Goal: Transaction & Acquisition: Book appointment/travel/reservation

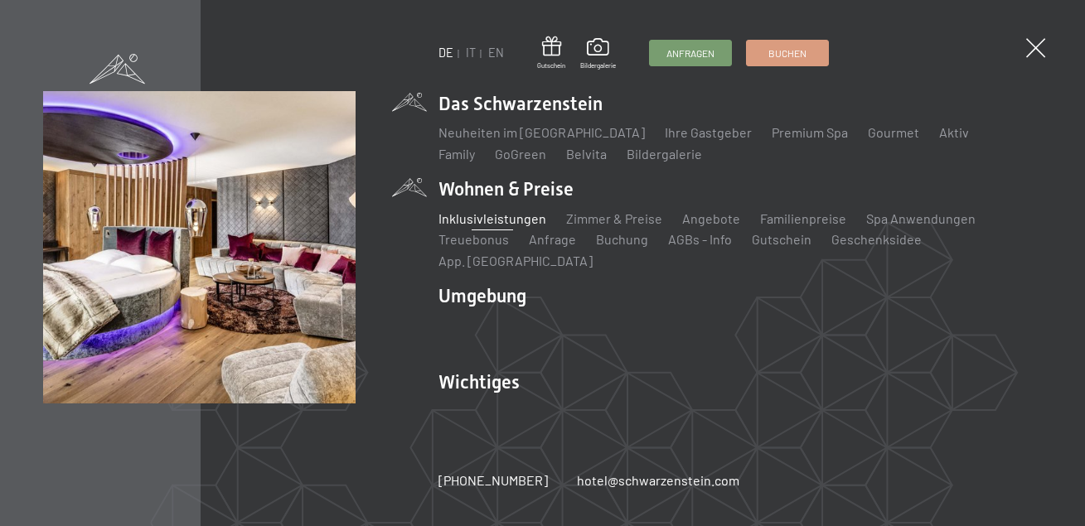
click at [496, 226] on link "Inklusivleistungen" at bounding box center [492, 219] width 108 height 16
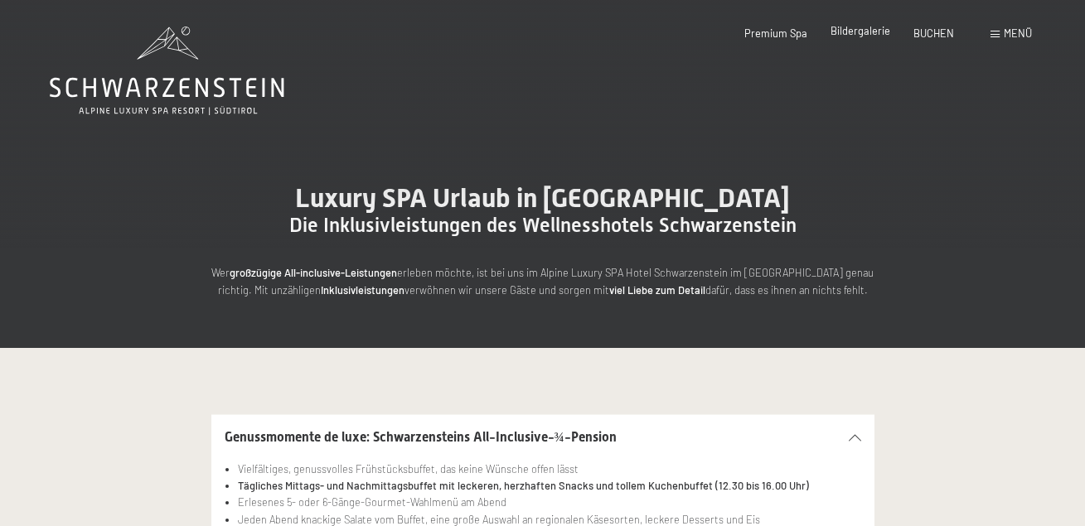
click at [871, 27] on span "Bildergalerie" at bounding box center [860, 30] width 60 height 13
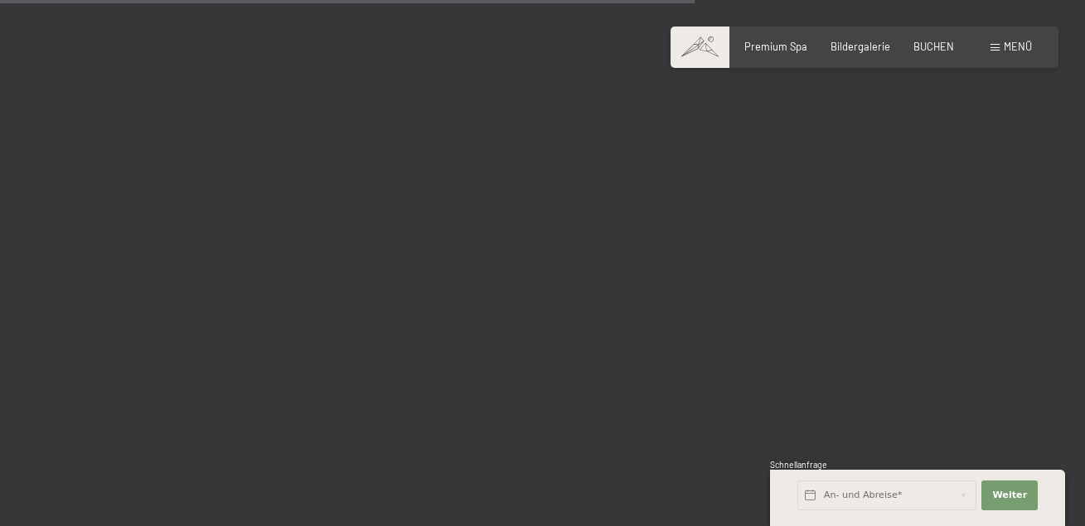
scroll to position [9891, 0]
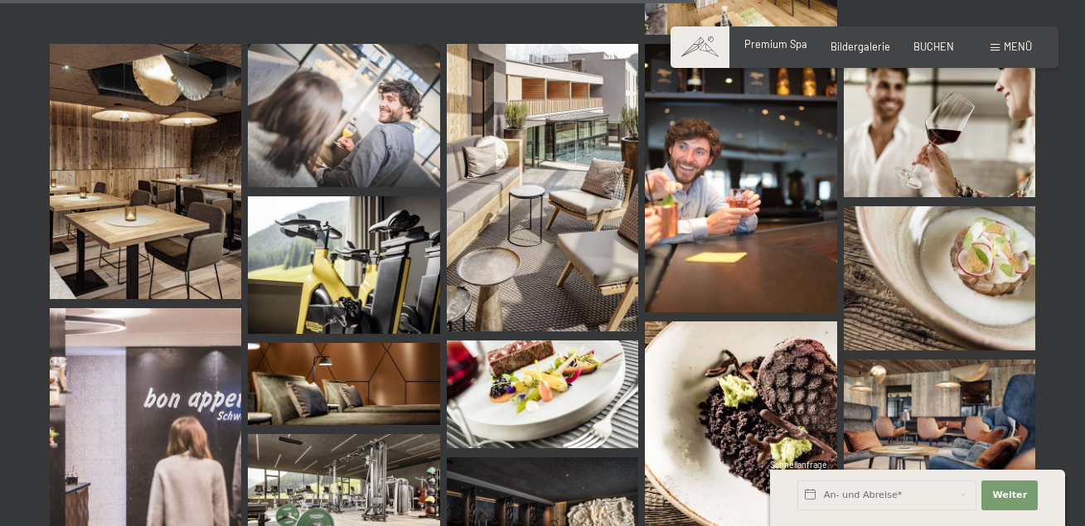
click at [786, 45] on span "Premium Spa" at bounding box center [775, 43] width 63 height 13
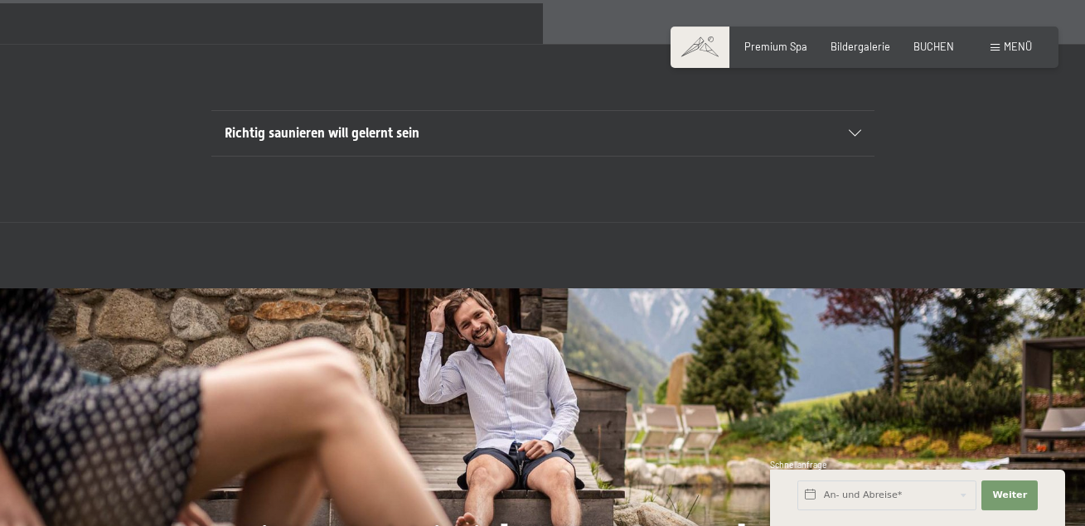
scroll to position [4734, 0]
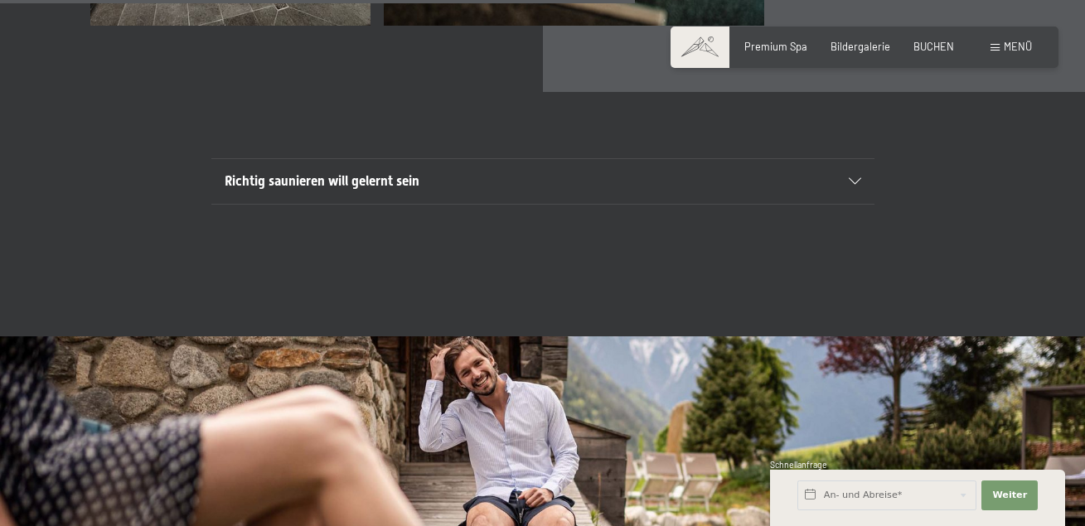
click at [1028, 41] on span "Menü" at bounding box center [1018, 46] width 28 height 13
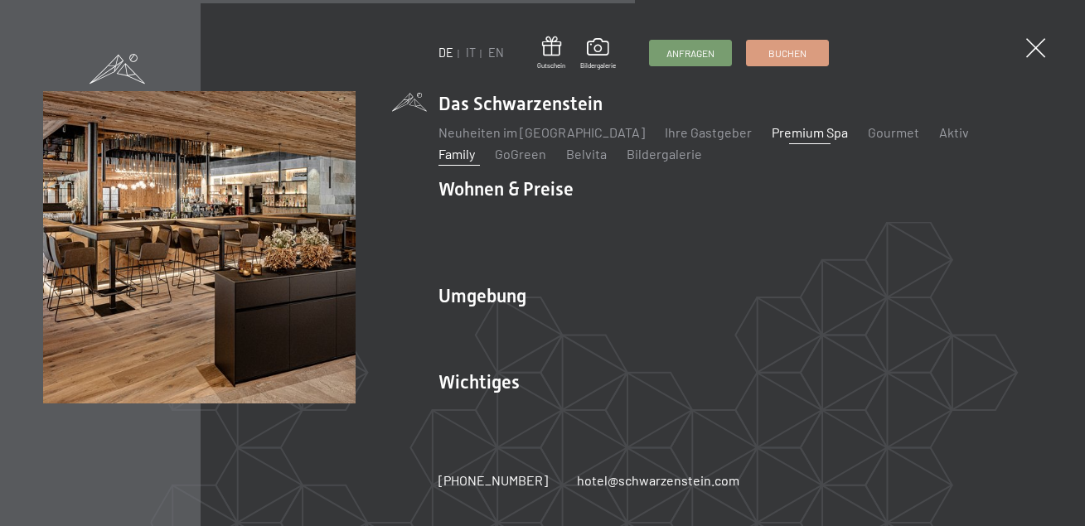
click at [475, 146] on link "Family" at bounding box center [456, 154] width 36 height 16
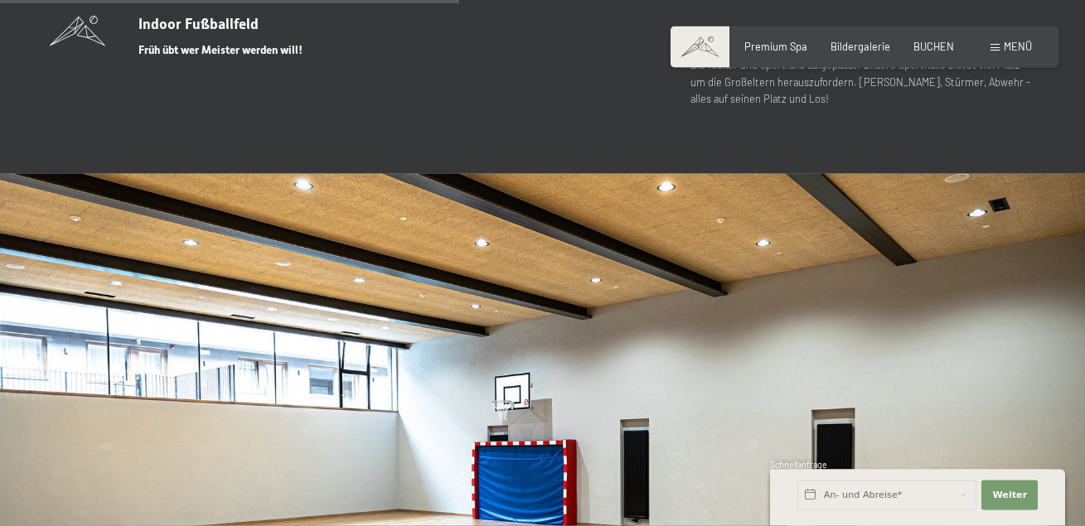
scroll to position [3635, 0]
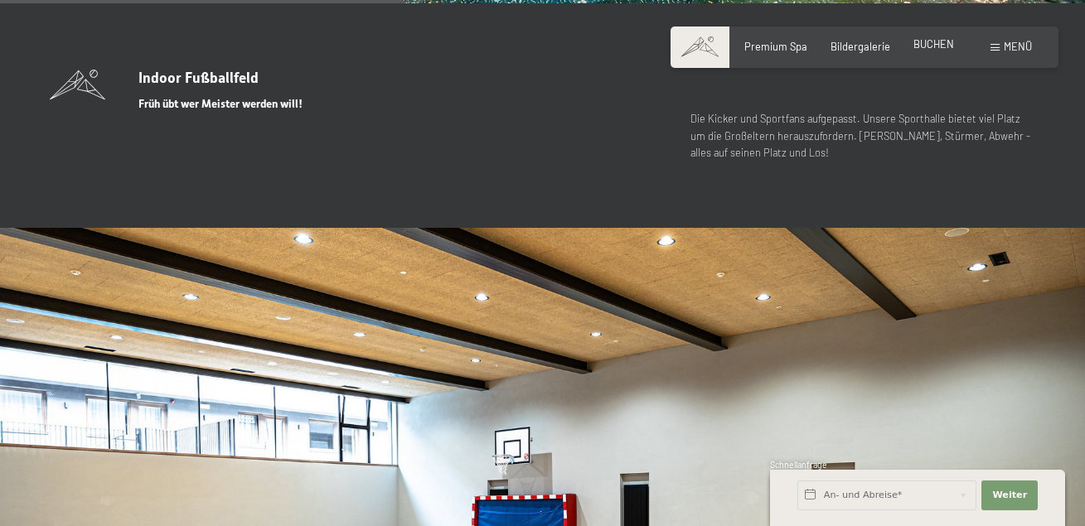
click at [941, 45] on span "BUCHEN" at bounding box center [933, 43] width 41 height 13
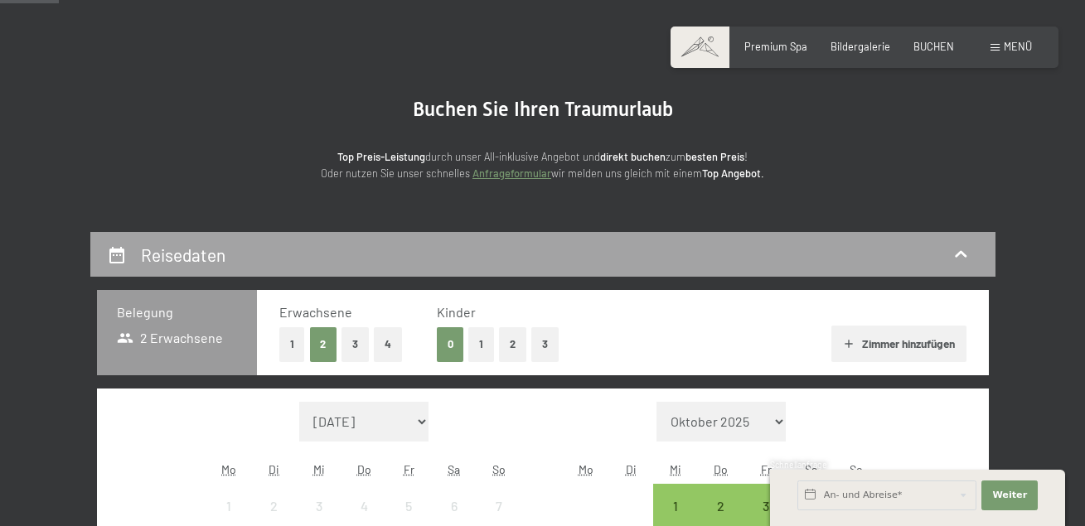
scroll to position [85, 0]
click at [485, 344] on button "1" at bounding box center [481, 344] width 26 height 34
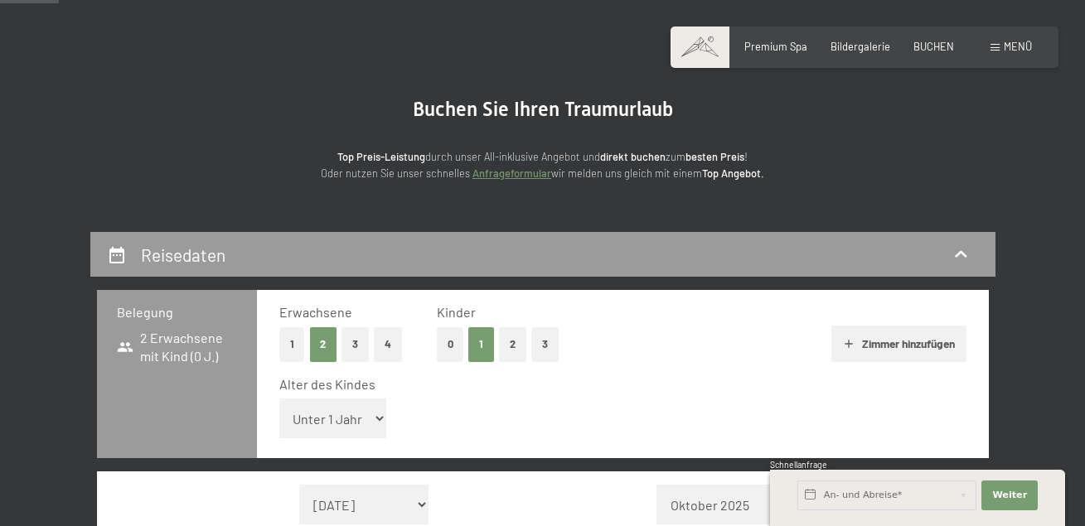
select select "6"
click option "6 Jahre" at bounding box center [0, 0] width 0 height 0
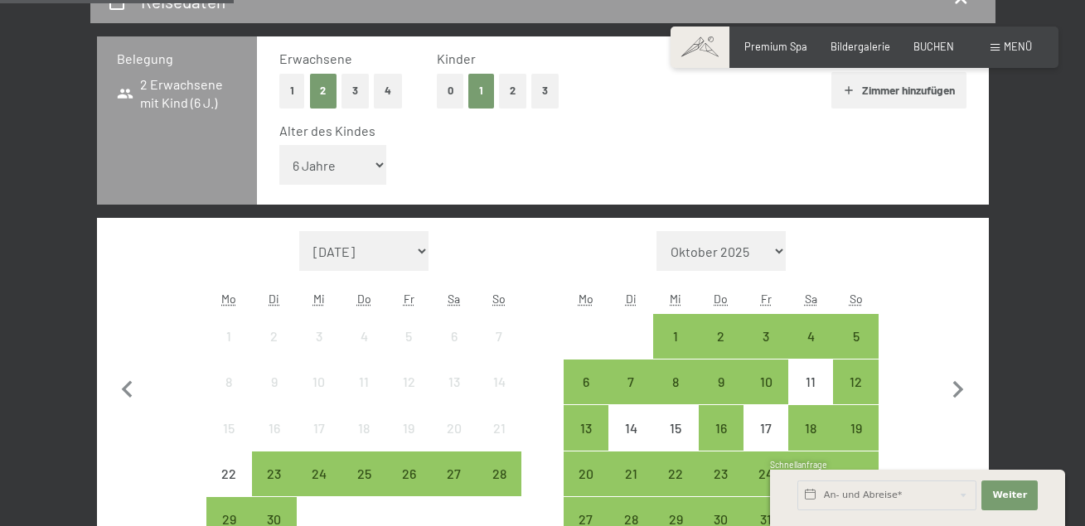
scroll to position [423, 0]
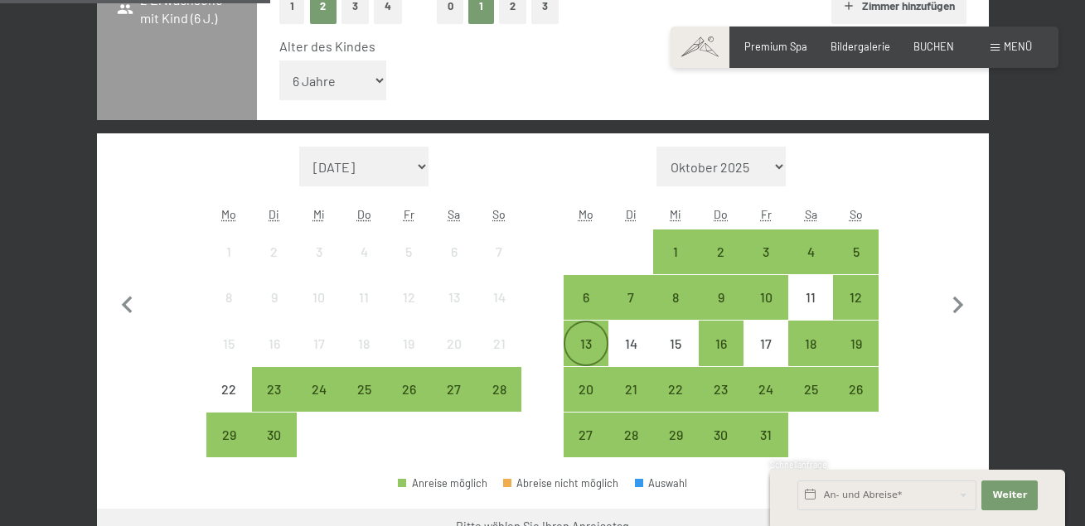
click at [589, 351] on div "13" at bounding box center [585, 357] width 41 height 41
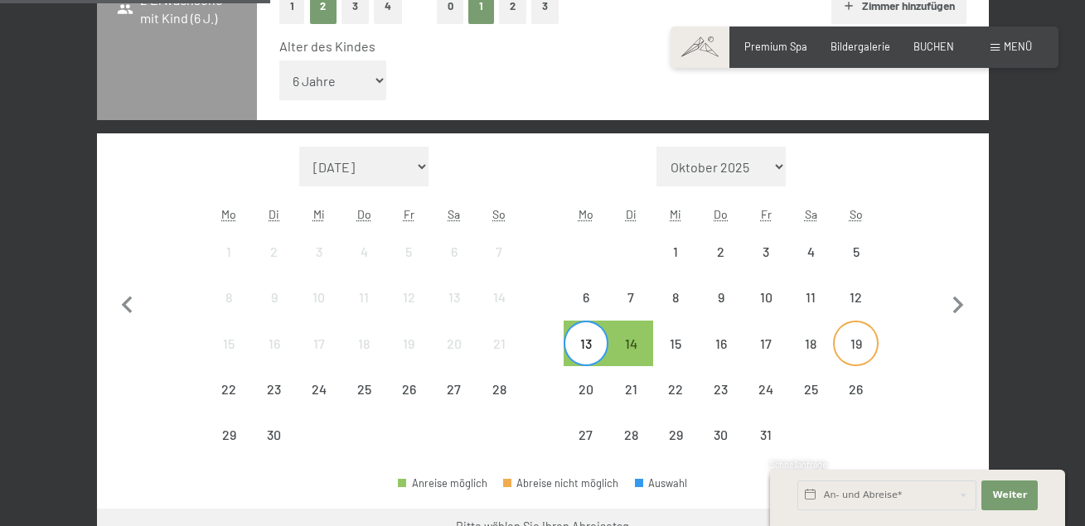
click at [851, 342] on div "19" at bounding box center [855, 357] width 41 height 41
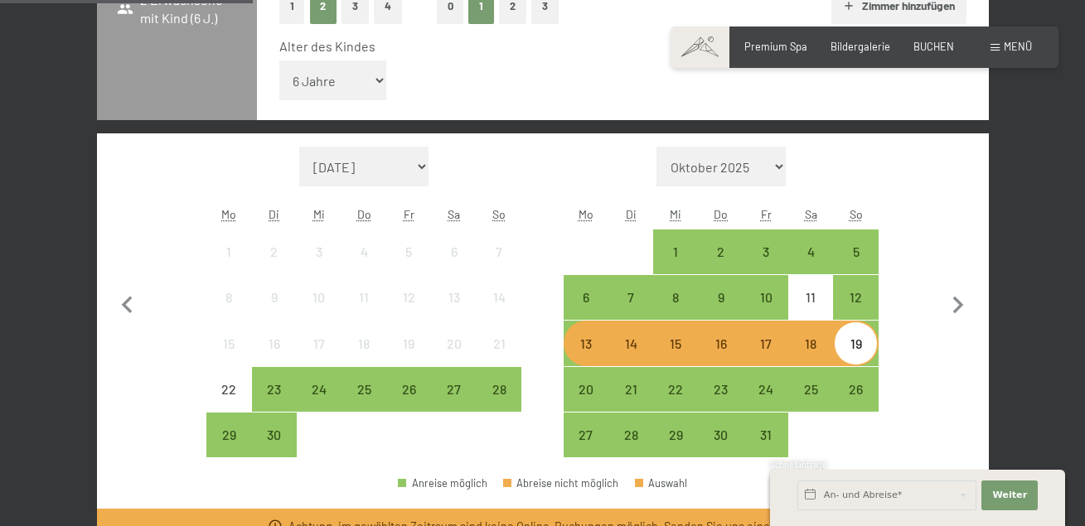
scroll to position [507, 0]
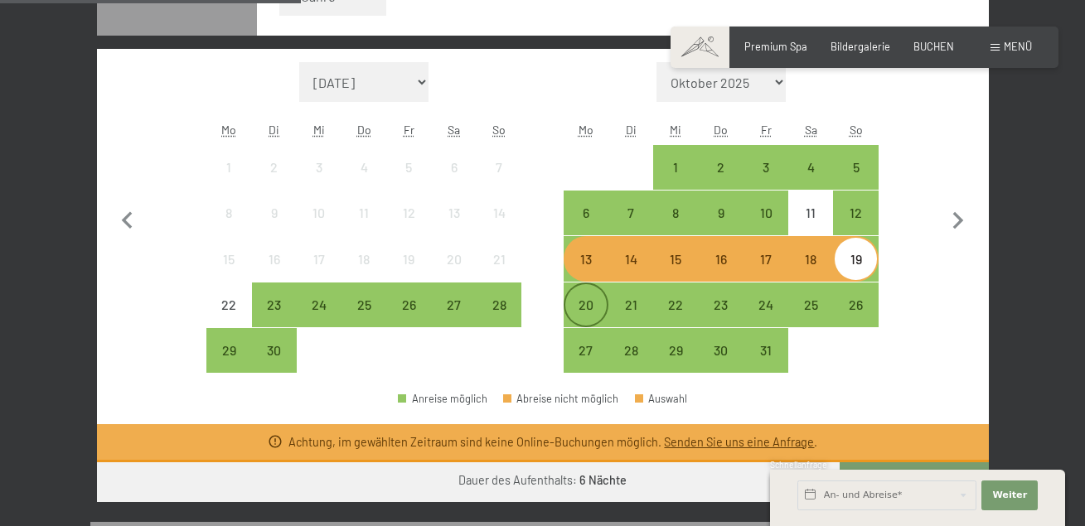
click at [582, 304] on div "20" at bounding box center [585, 318] width 41 height 41
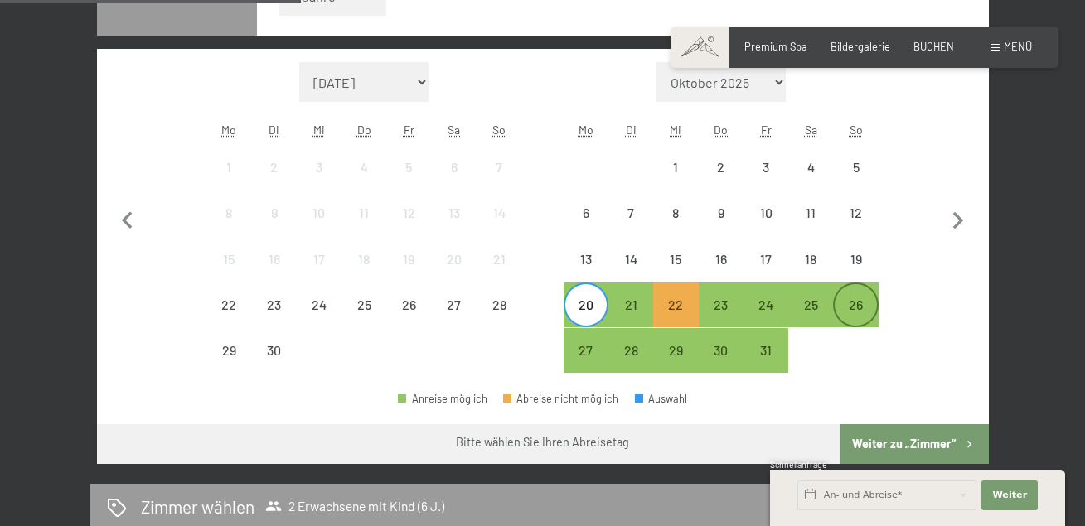
click at [845, 302] on div "26" at bounding box center [855, 318] width 41 height 41
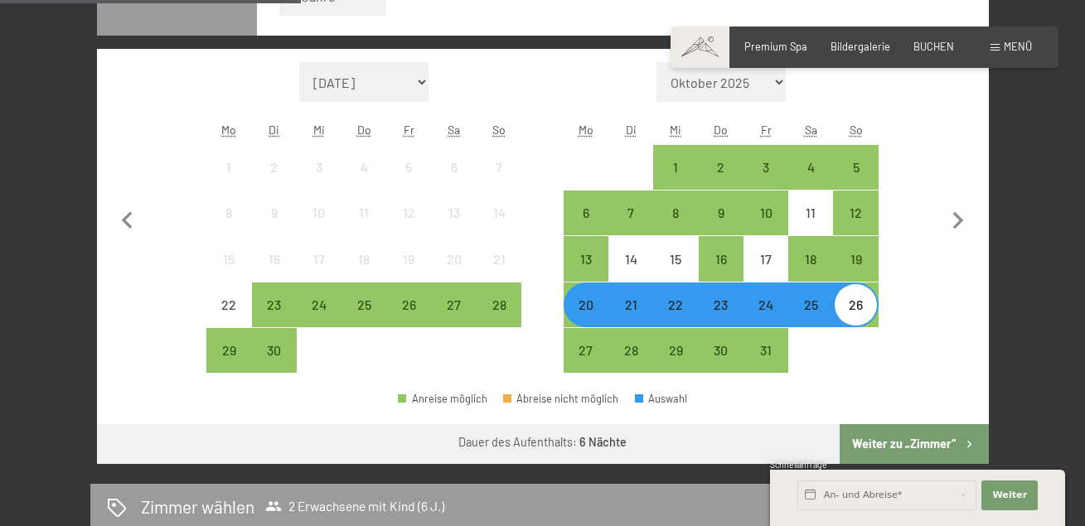
click at [588, 317] on div "20" at bounding box center [585, 318] width 41 height 41
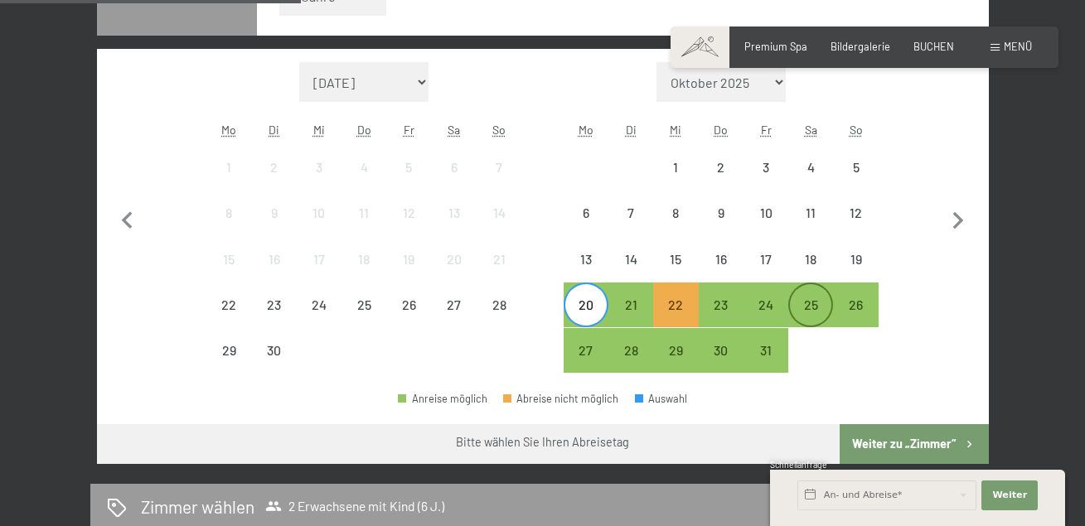
click at [804, 307] on div "25" at bounding box center [810, 318] width 41 height 41
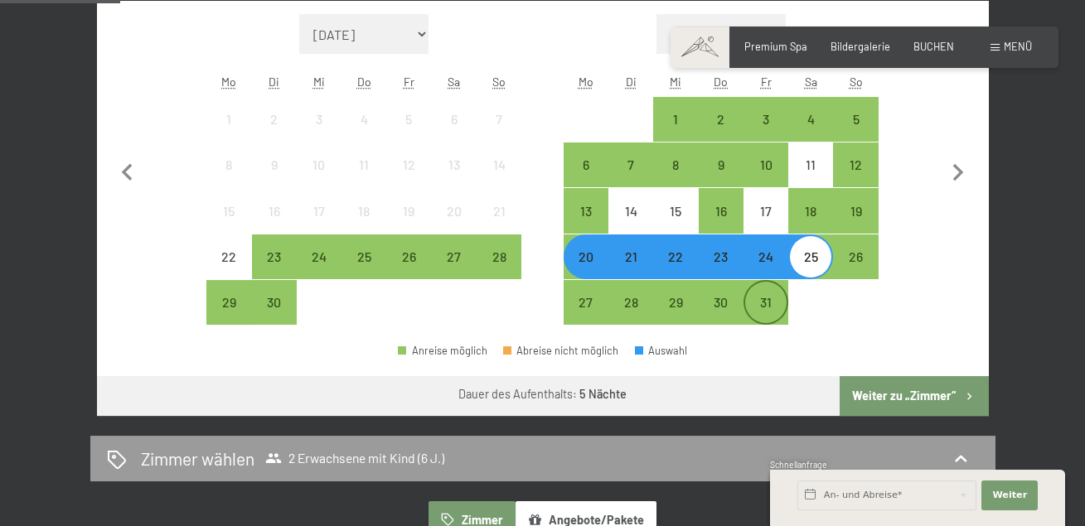
scroll to position [592, 0]
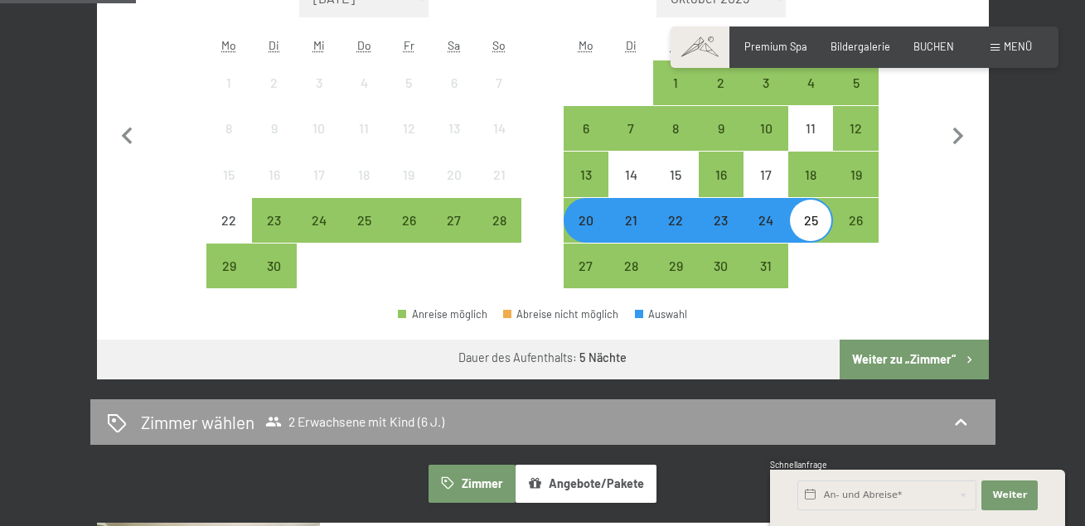
click at [889, 353] on button "Weiter zu „Zimmer“" at bounding box center [914, 360] width 148 height 40
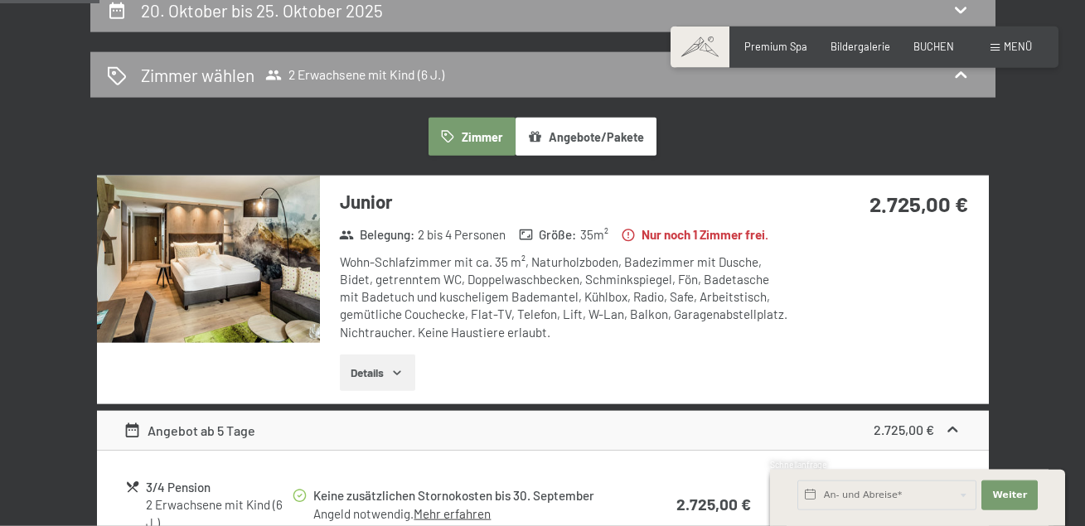
scroll to position [317, 0]
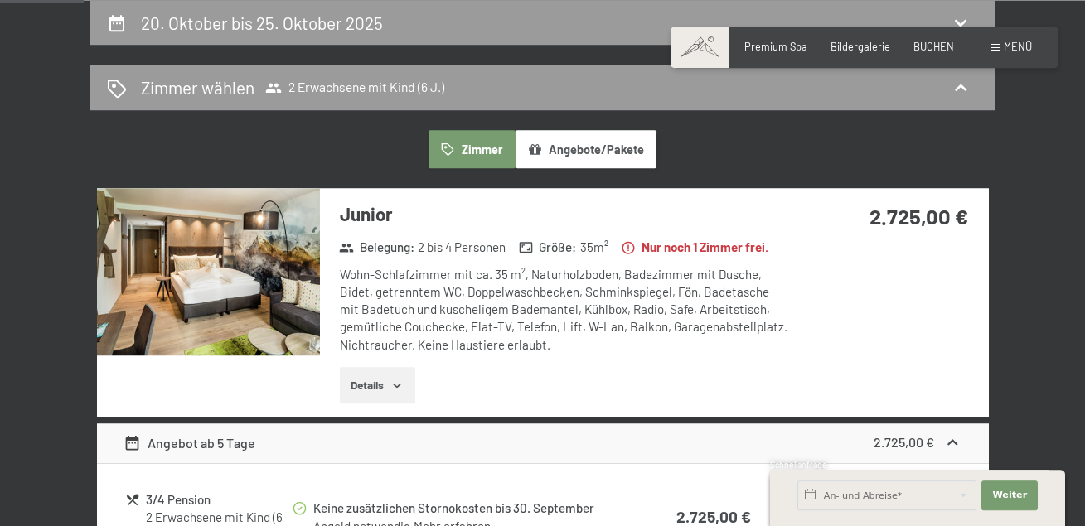
click at [370, 380] on button "Details" at bounding box center [377, 385] width 75 height 36
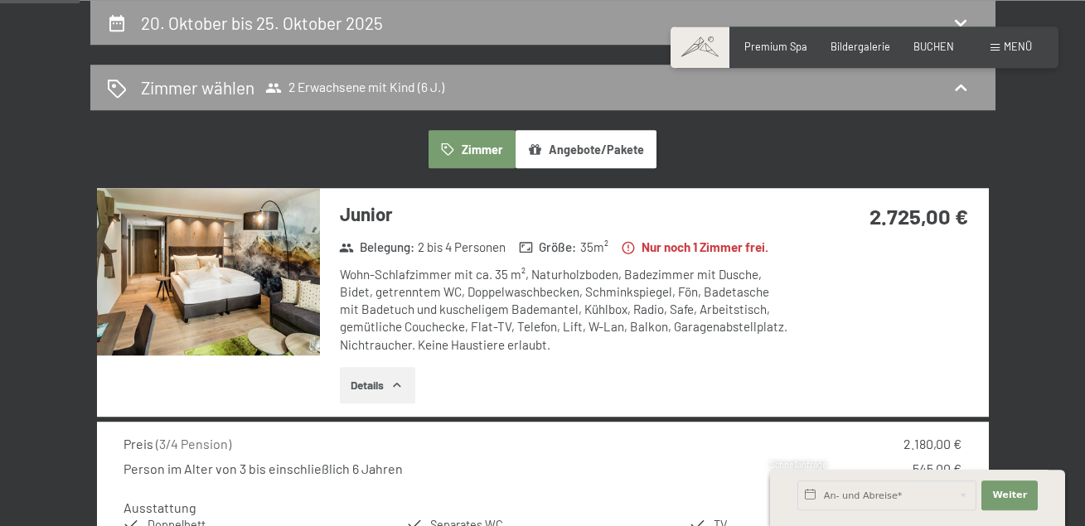
click at [201, 295] on img at bounding box center [208, 271] width 223 height 167
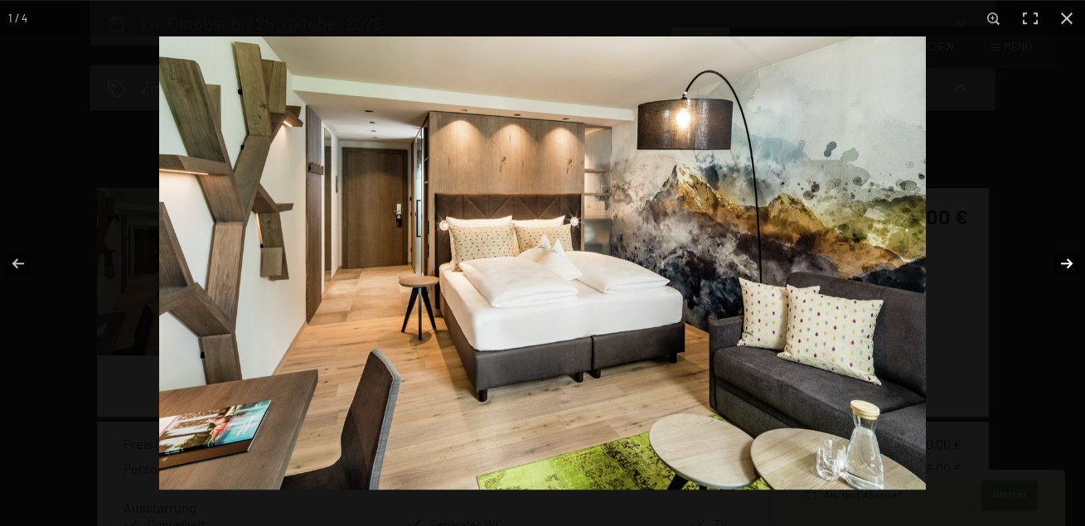
click at [1062, 264] on button "button" at bounding box center [1056, 263] width 58 height 83
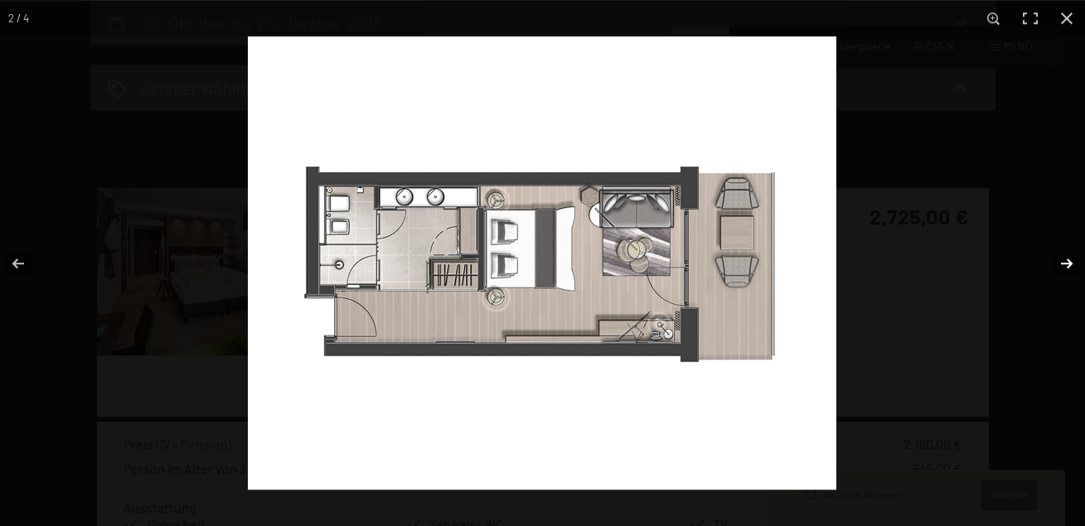
click at [1063, 262] on button "button" at bounding box center [1056, 263] width 58 height 83
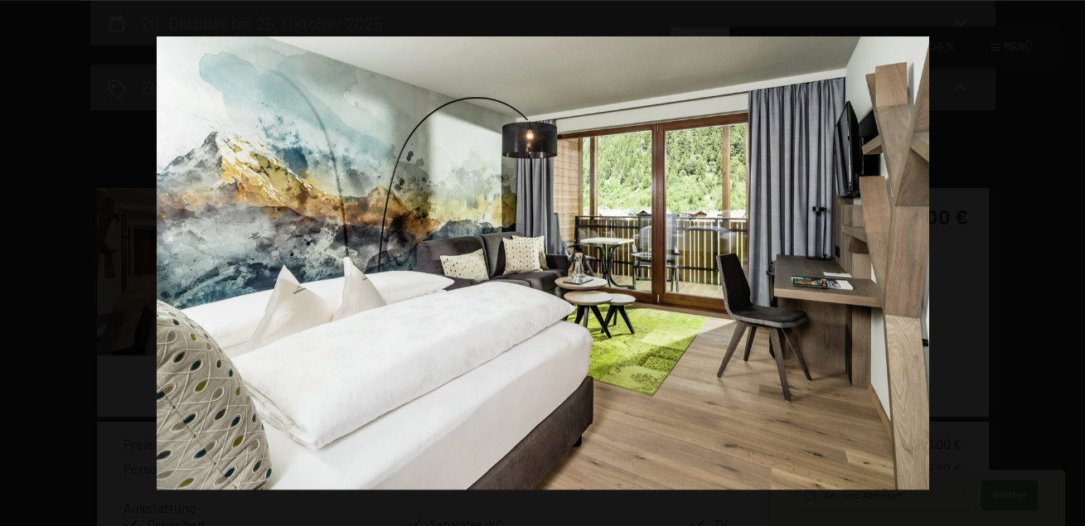
click at [1063, 262] on button "button" at bounding box center [1056, 263] width 58 height 83
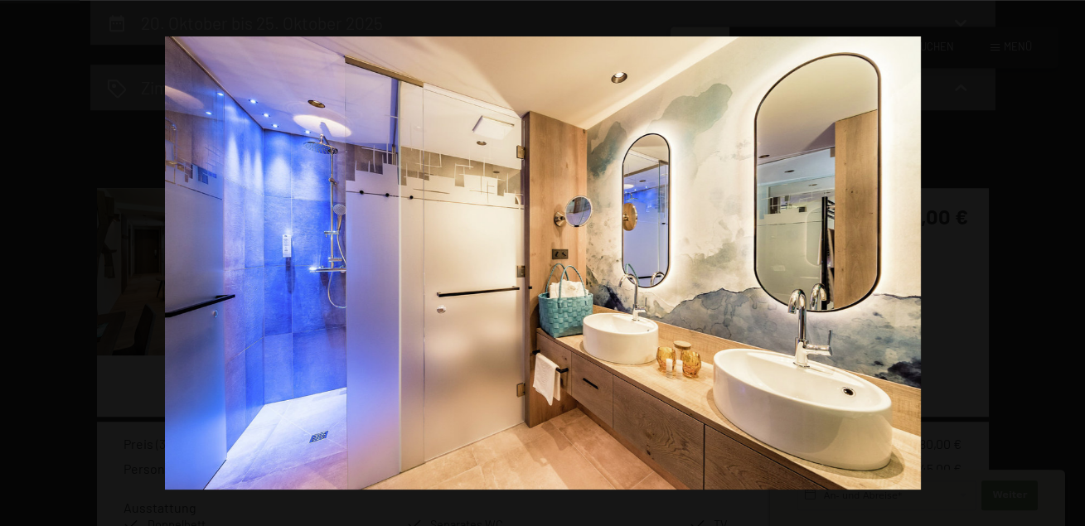
click at [1063, 262] on button "button" at bounding box center [1056, 263] width 58 height 83
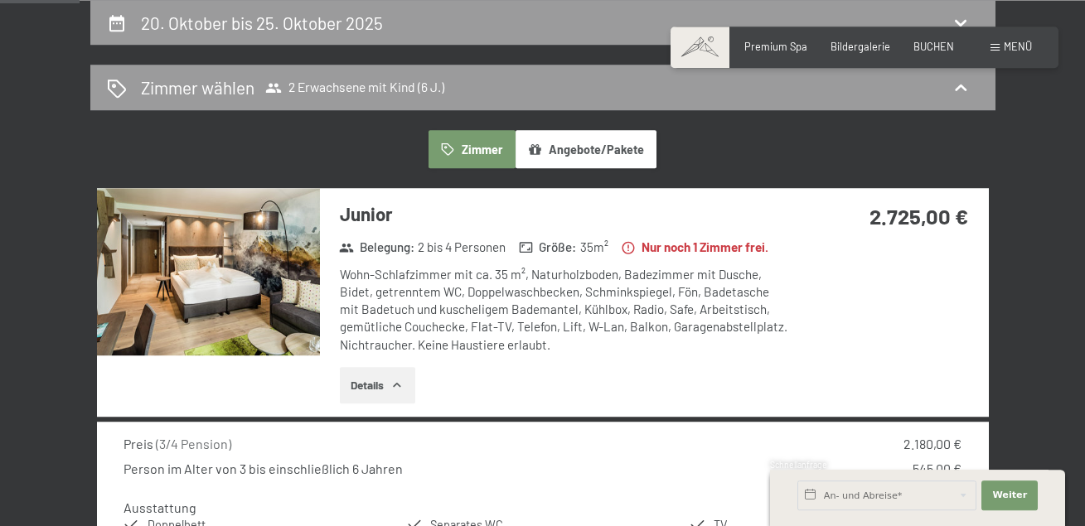
click at [286, 307] on img at bounding box center [208, 271] width 223 height 167
click at [363, 391] on button "Details" at bounding box center [377, 385] width 75 height 36
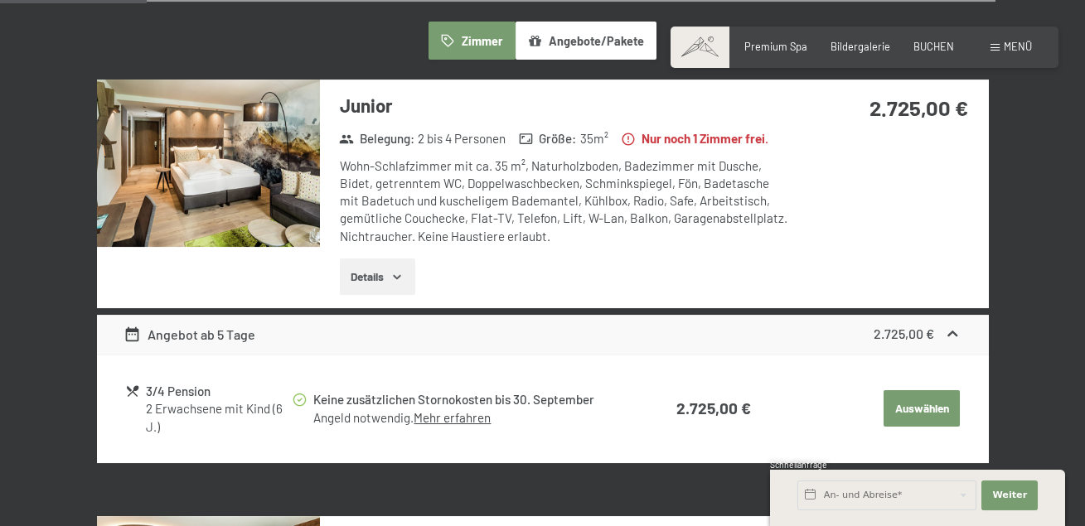
scroll to position [401, 0]
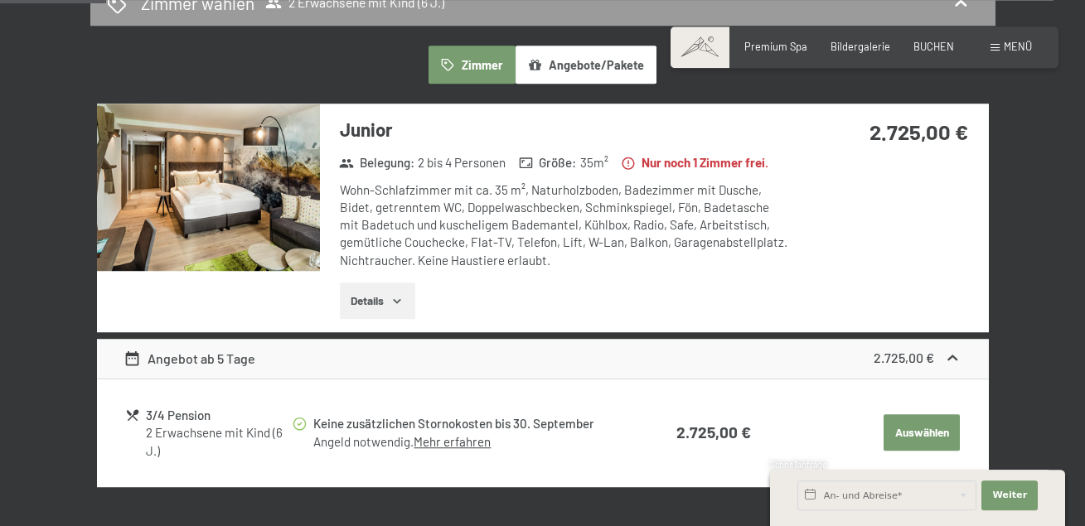
click at [236, 213] on img at bounding box center [208, 187] width 223 height 167
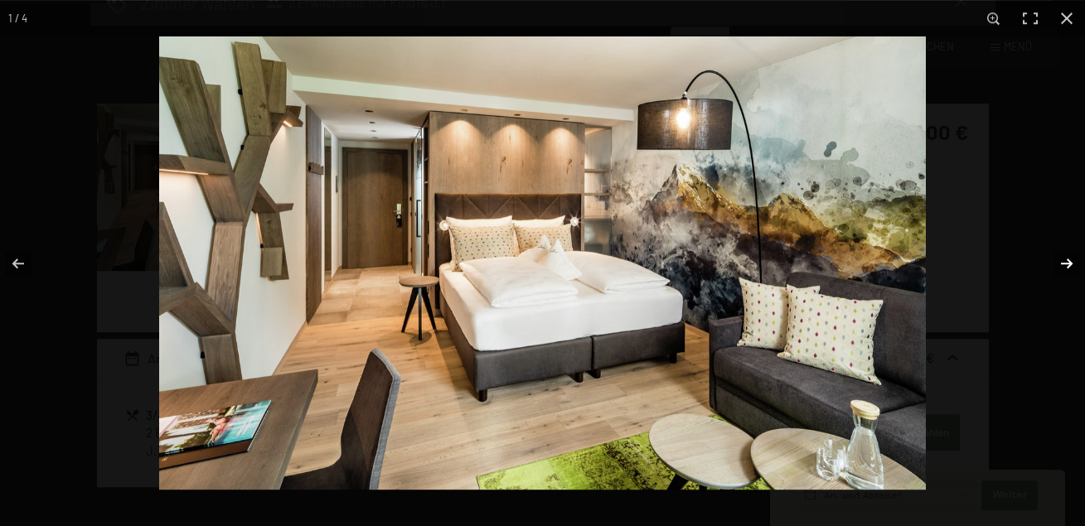
click at [1065, 264] on button "button" at bounding box center [1056, 263] width 58 height 83
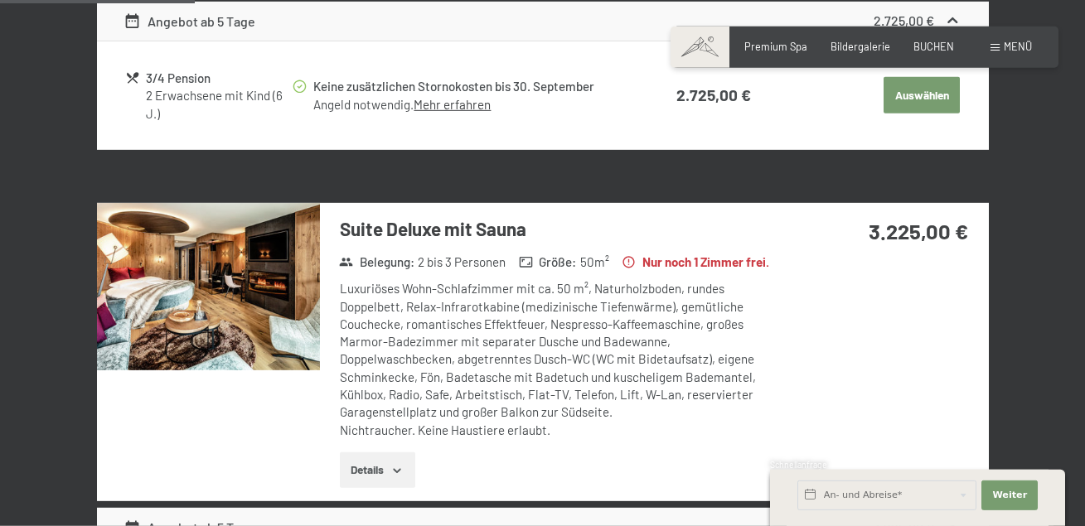
scroll to position [739, 0]
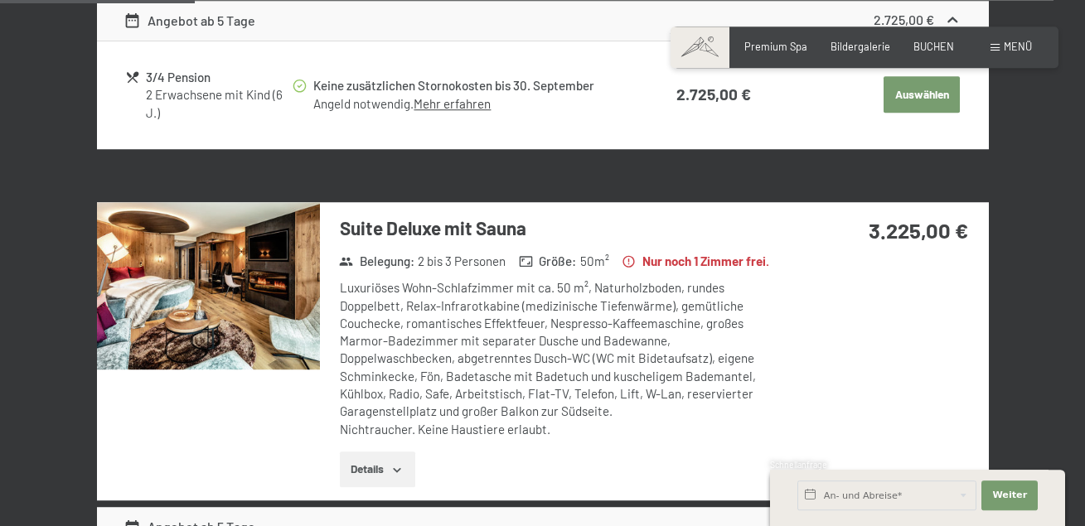
click at [194, 304] on img at bounding box center [208, 285] width 223 height 167
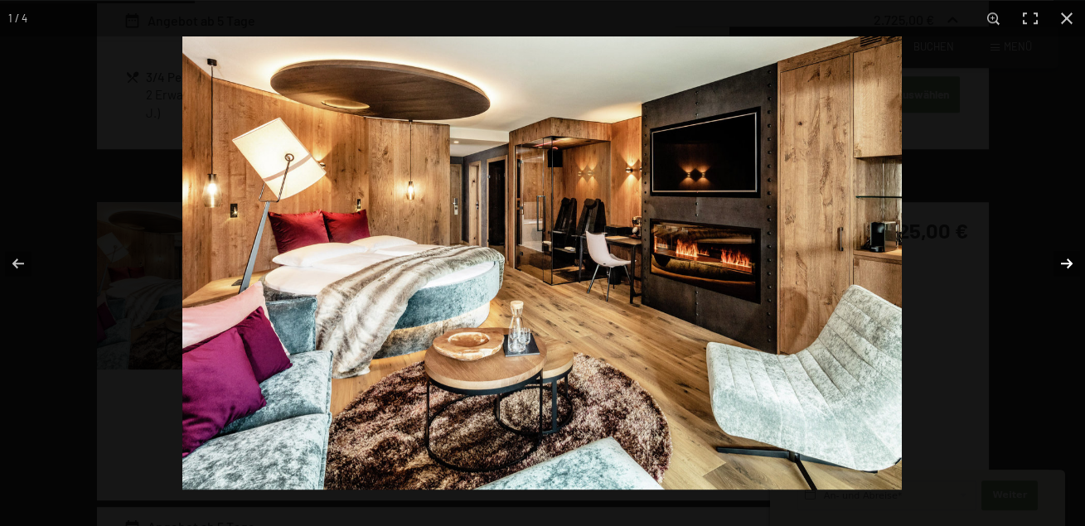
click at [1059, 259] on button "button" at bounding box center [1056, 263] width 58 height 83
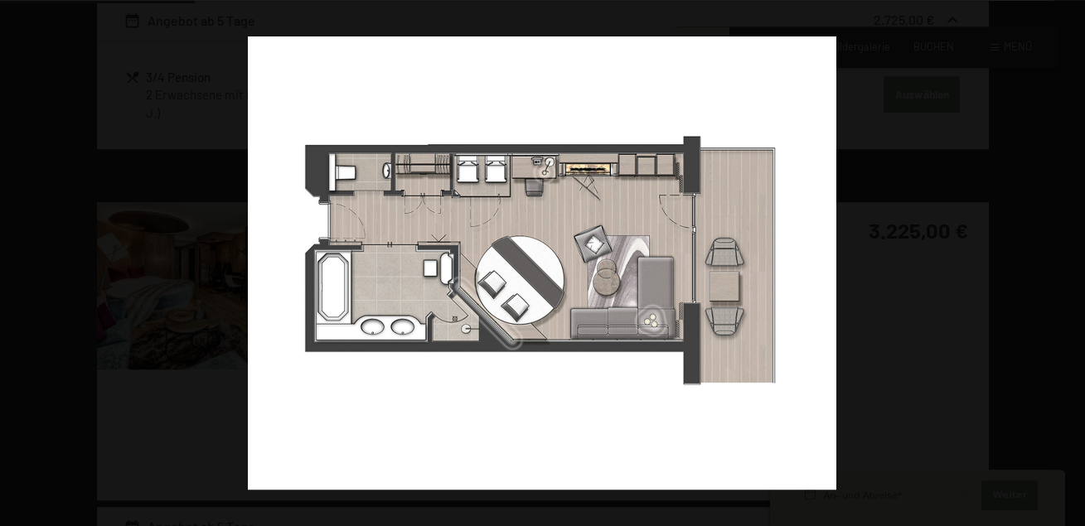
click at [1059, 259] on button "button" at bounding box center [1056, 263] width 58 height 83
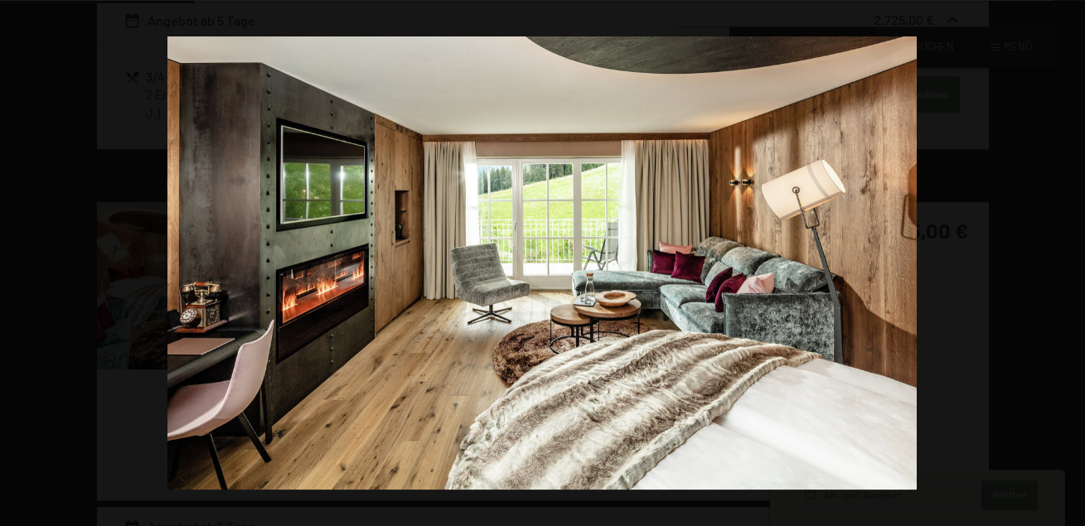
click at [1059, 259] on button "button" at bounding box center [1056, 263] width 58 height 83
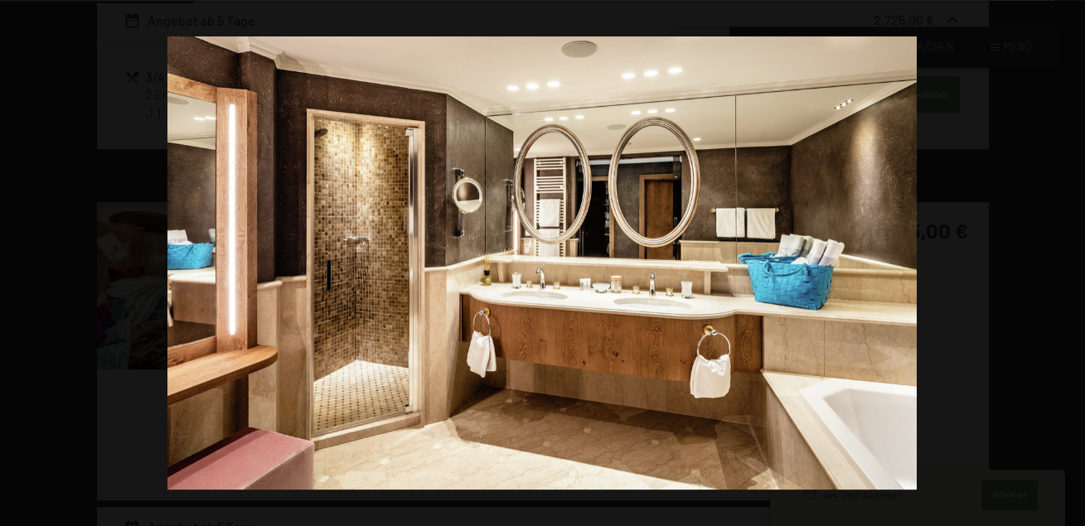
click at [1059, 259] on button "button" at bounding box center [1056, 263] width 58 height 83
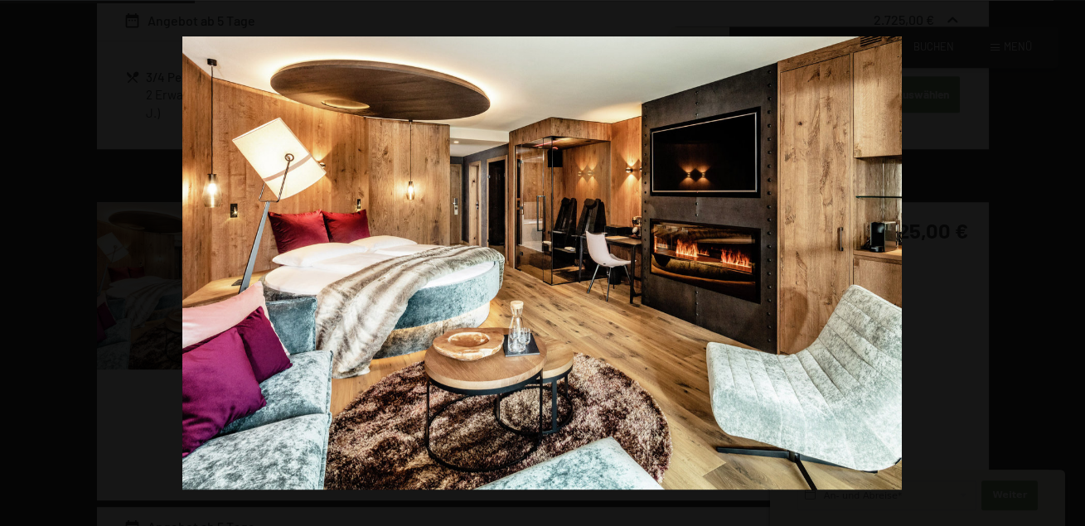
click at [1059, 259] on button "button" at bounding box center [1056, 263] width 58 height 83
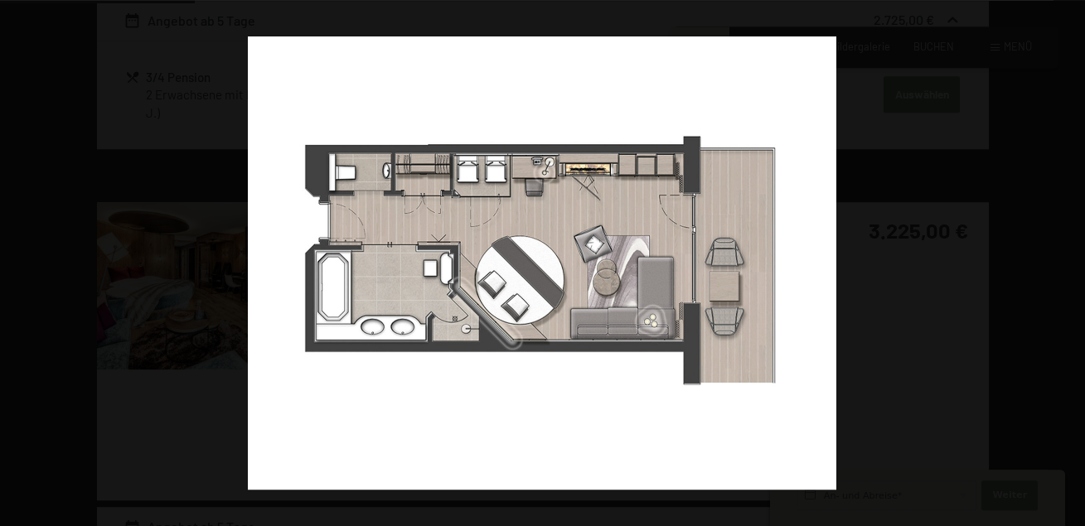
click at [1059, 259] on button "button" at bounding box center [1056, 263] width 58 height 83
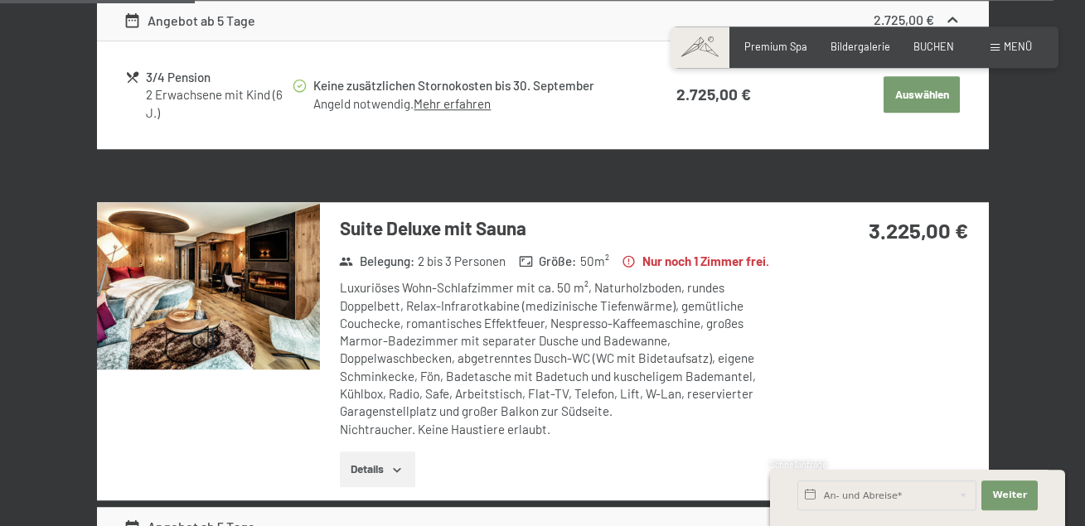
click at [196, 281] on img at bounding box center [208, 285] width 223 height 167
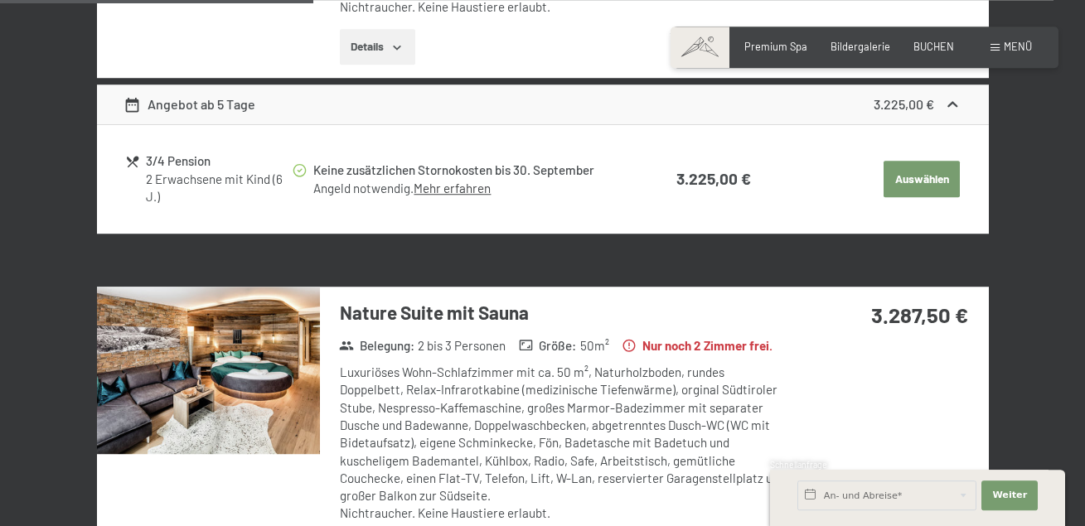
scroll to position [1247, 0]
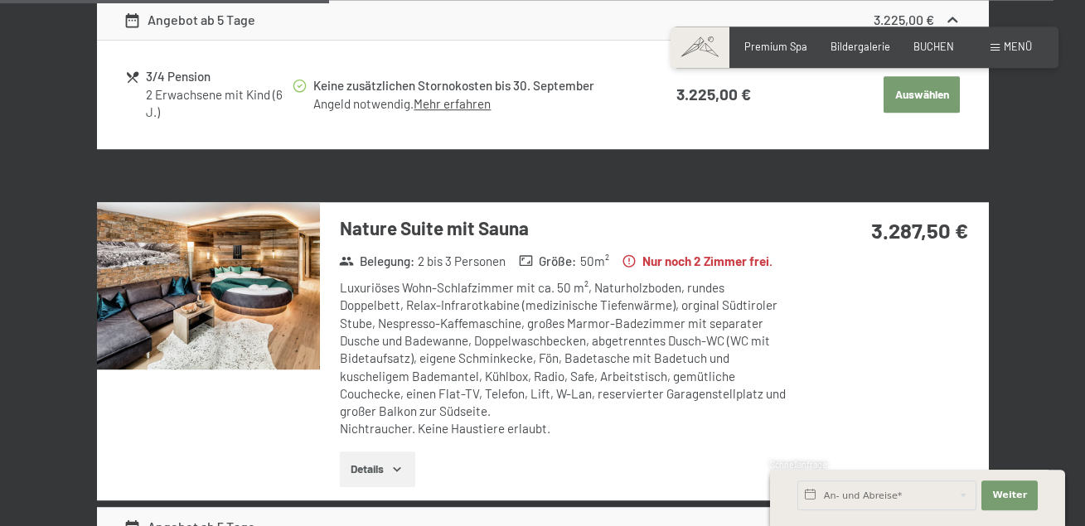
click at [187, 282] on img at bounding box center [208, 285] width 223 height 167
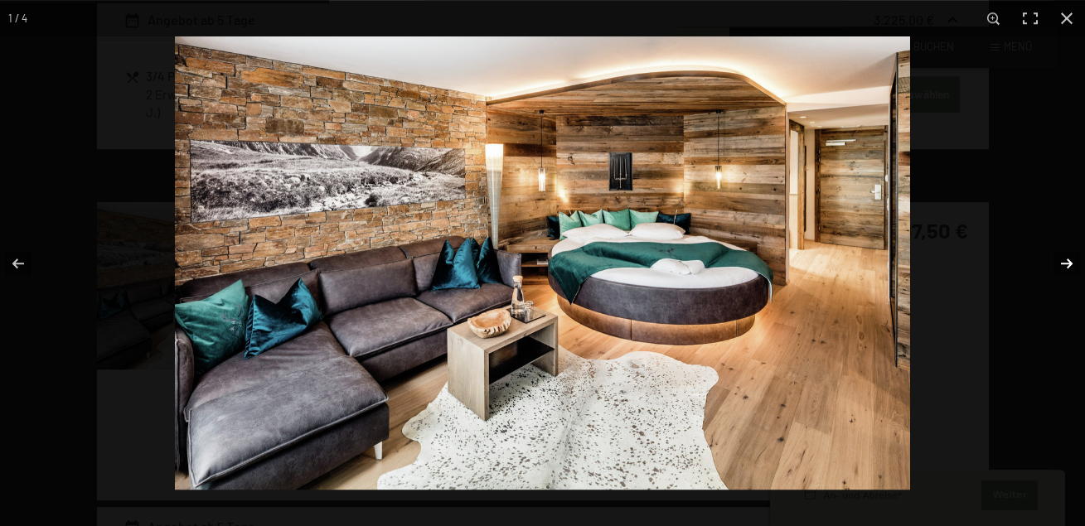
click at [1066, 259] on button "button" at bounding box center [1056, 263] width 58 height 83
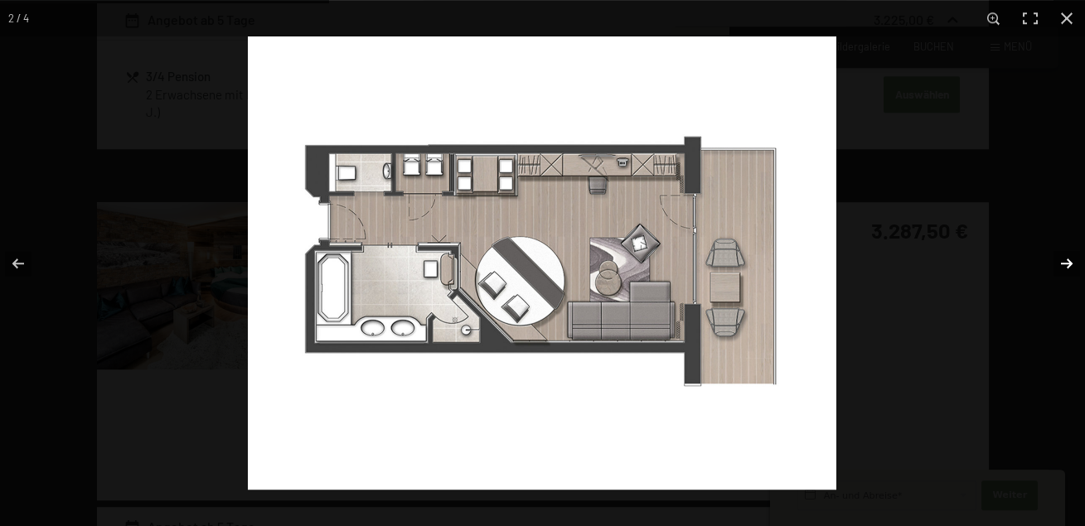
click at [1065, 259] on button "button" at bounding box center [1056, 263] width 58 height 83
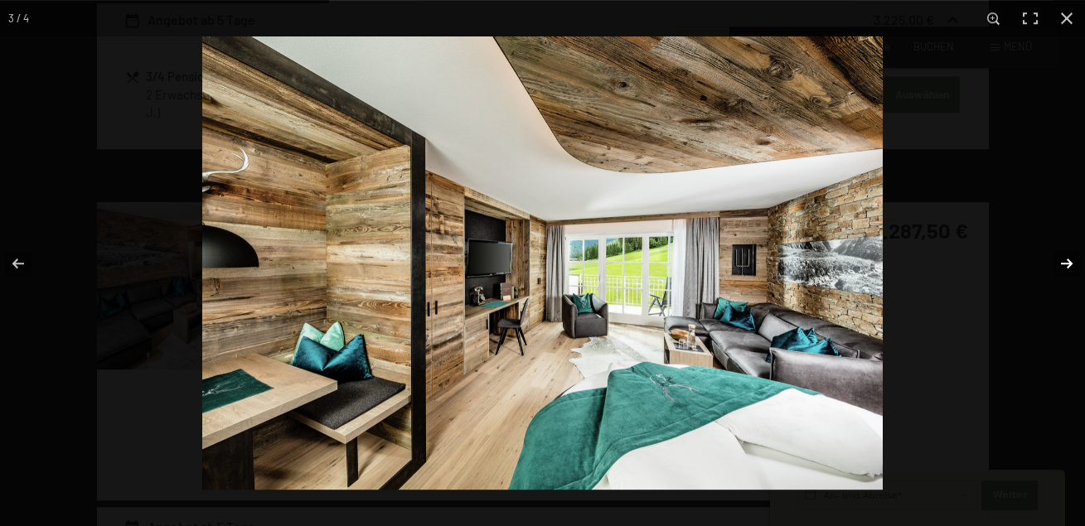
click at [1065, 259] on button "button" at bounding box center [1056, 263] width 58 height 83
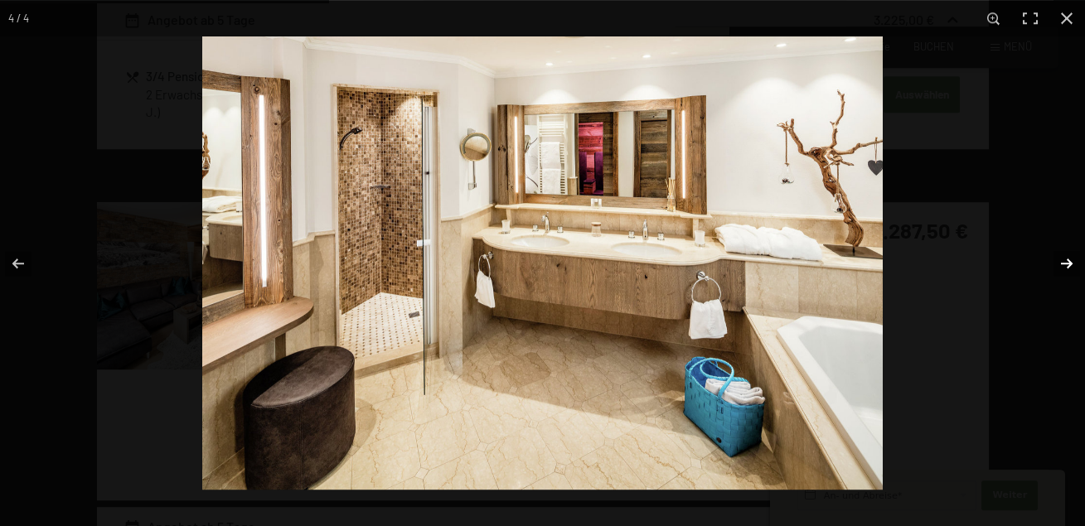
click at [1065, 259] on button "button" at bounding box center [1056, 263] width 58 height 83
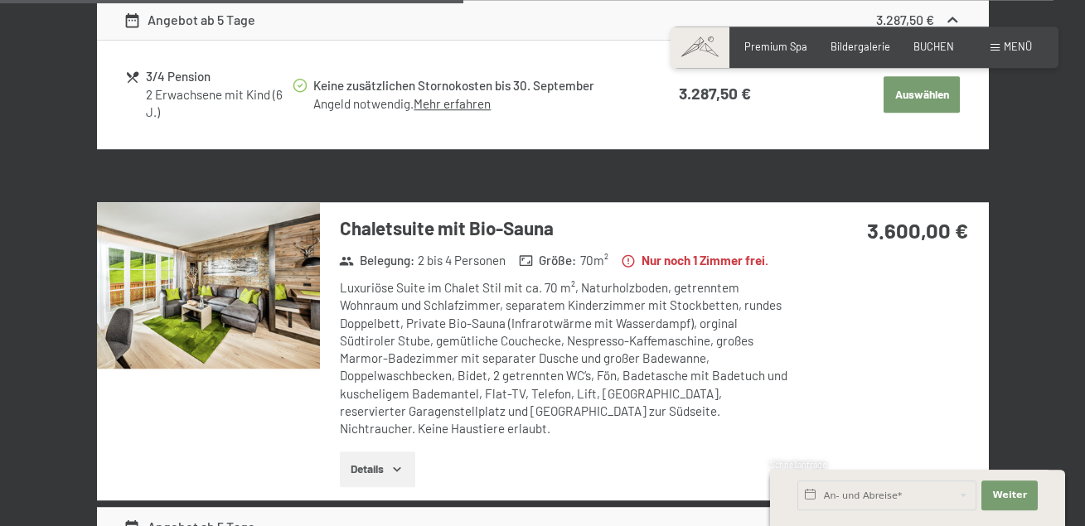
scroll to position [1838, 0]
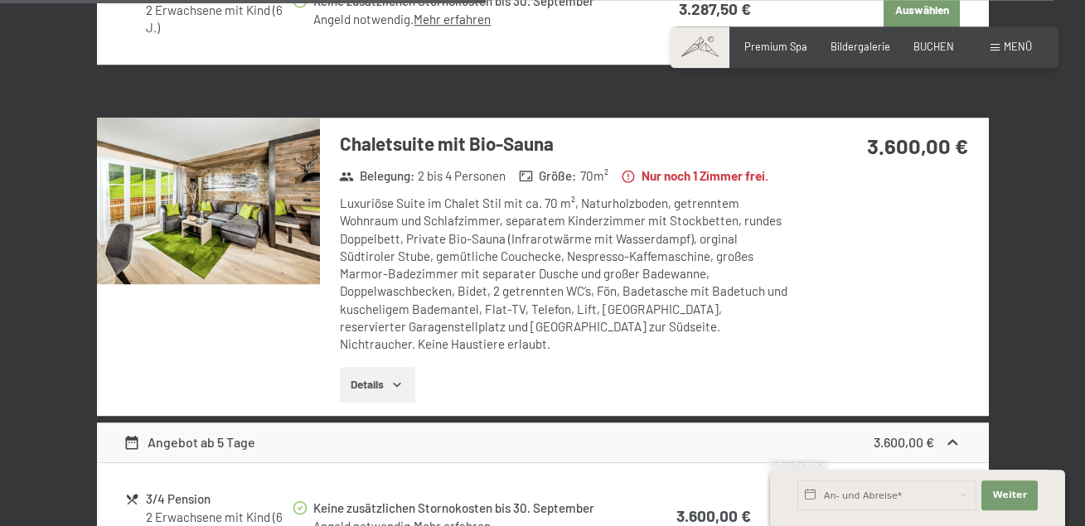
click at [214, 266] on img at bounding box center [208, 201] width 223 height 167
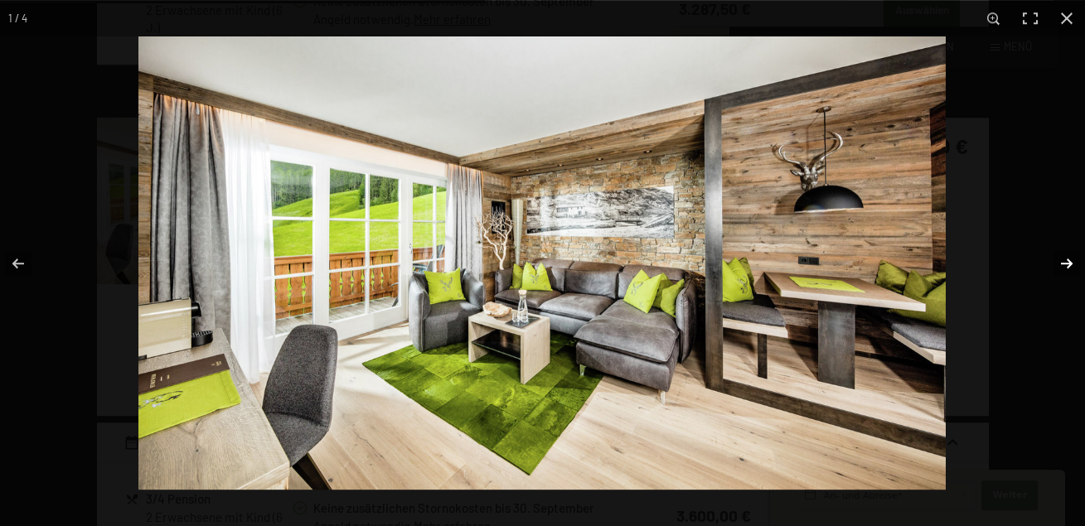
click at [1067, 268] on button "button" at bounding box center [1056, 263] width 58 height 83
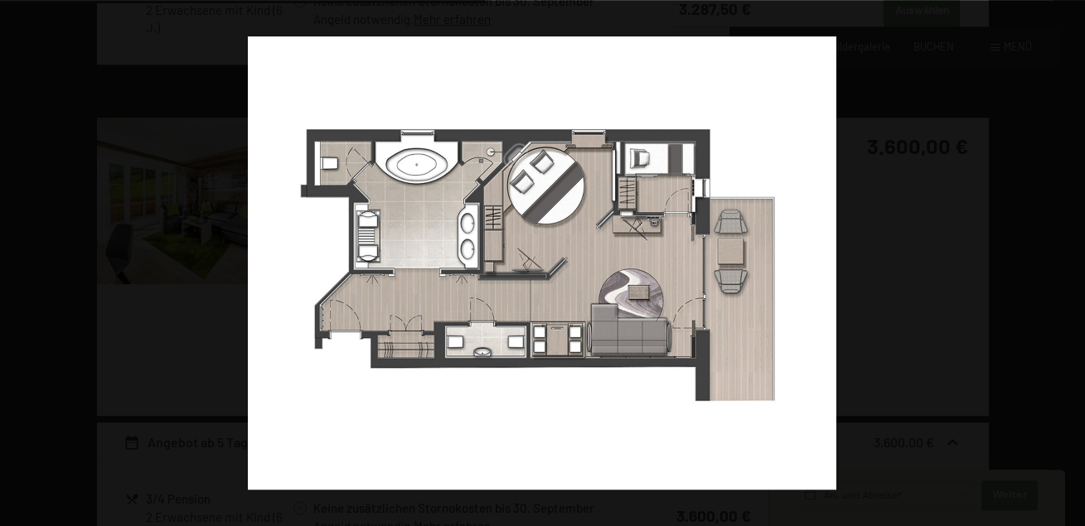
click at [1064, 264] on button "button" at bounding box center [1056, 263] width 58 height 83
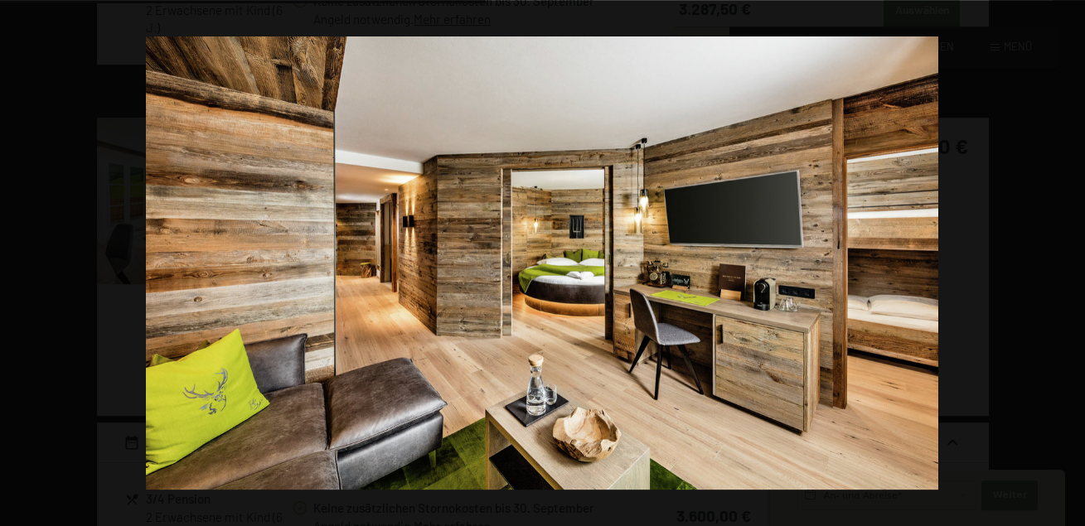
click at [1064, 264] on button "button" at bounding box center [1056, 263] width 58 height 83
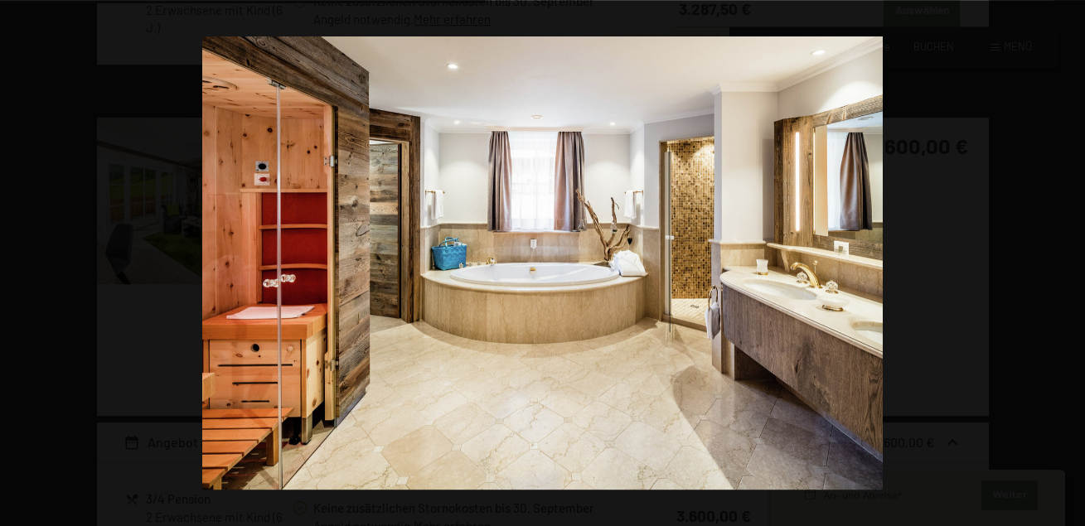
click at [1064, 264] on button "button" at bounding box center [1056, 263] width 58 height 83
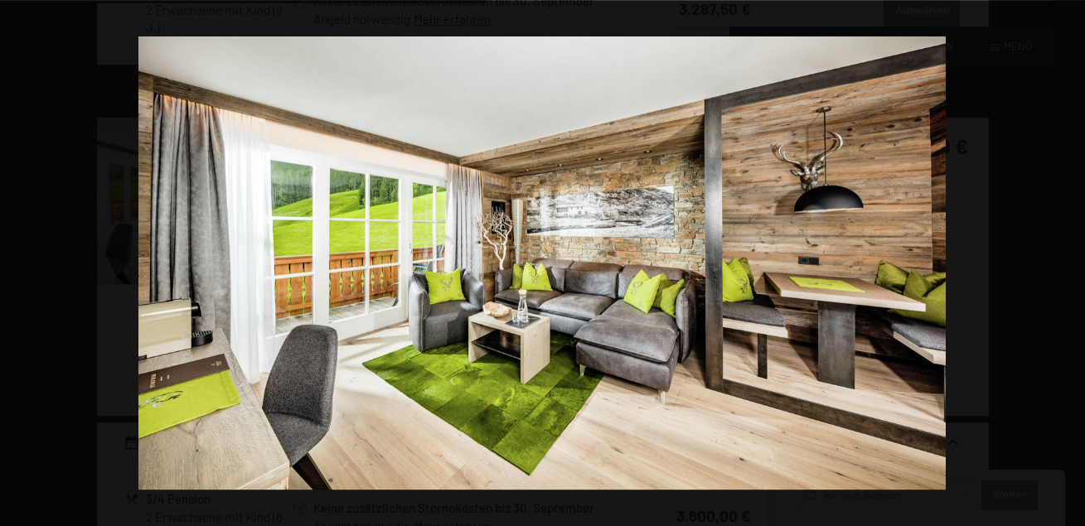
click at [1064, 264] on button "button" at bounding box center [1056, 263] width 58 height 83
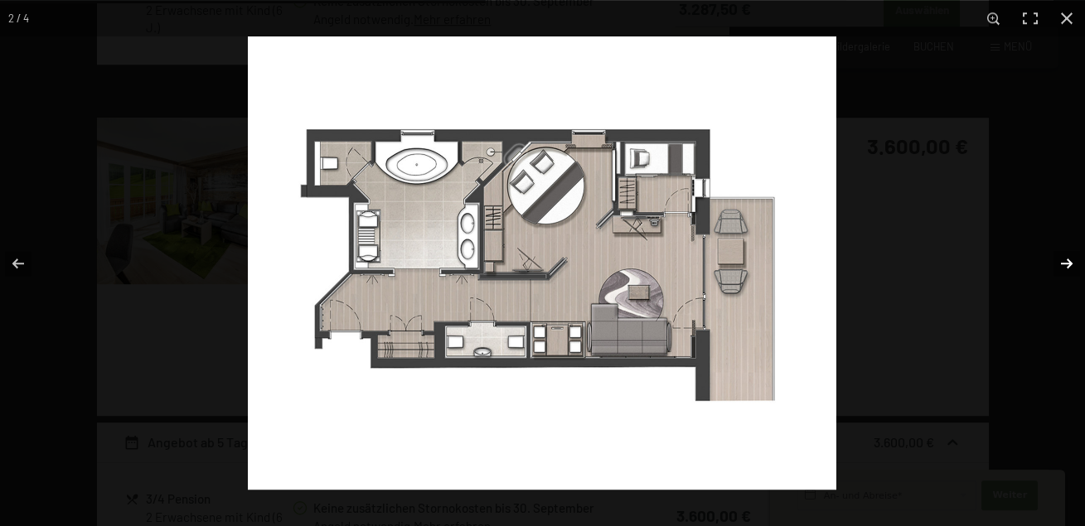
click at [1064, 265] on button "button" at bounding box center [1056, 263] width 58 height 83
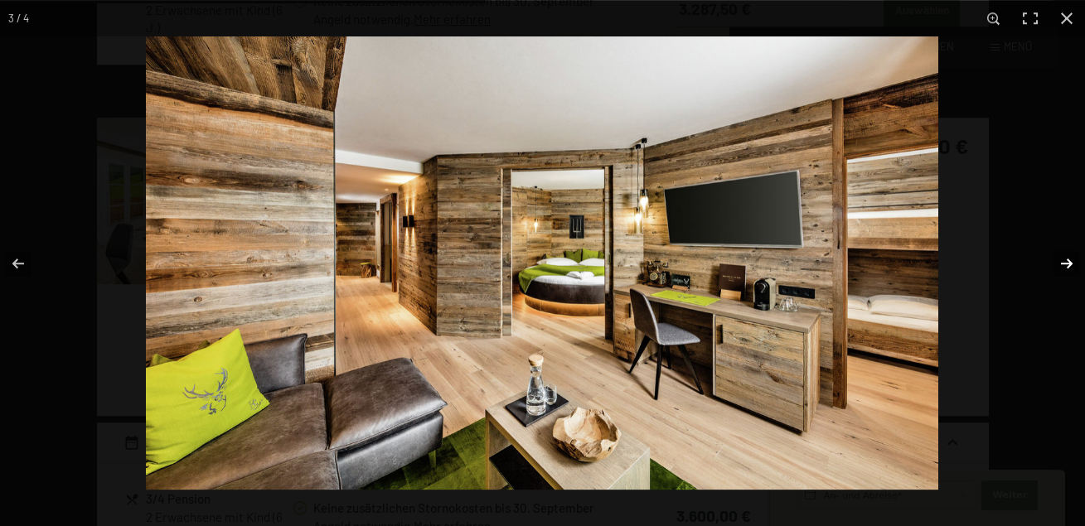
click at [1064, 265] on button "button" at bounding box center [1056, 263] width 58 height 83
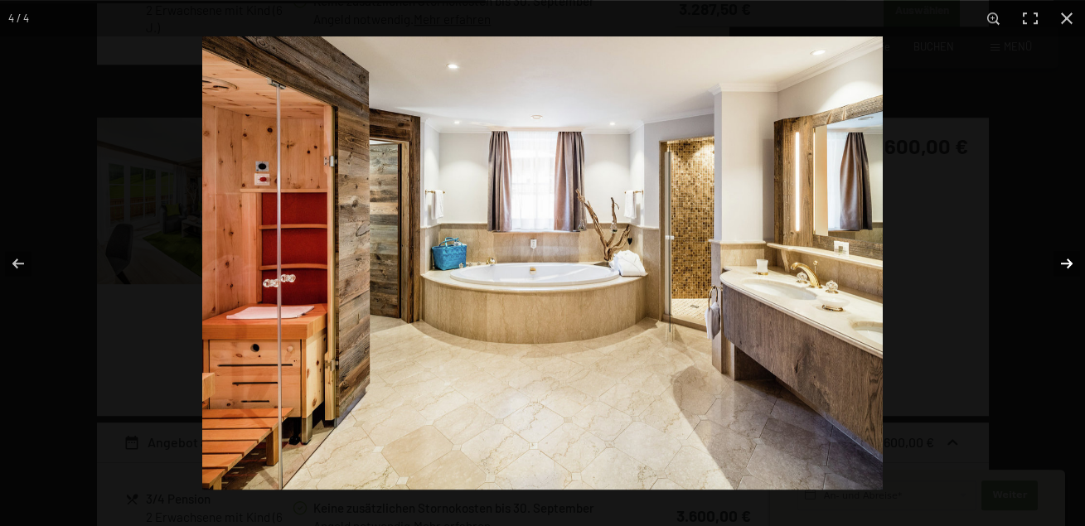
click at [1064, 265] on button "button" at bounding box center [1056, 263] width 58 height 83
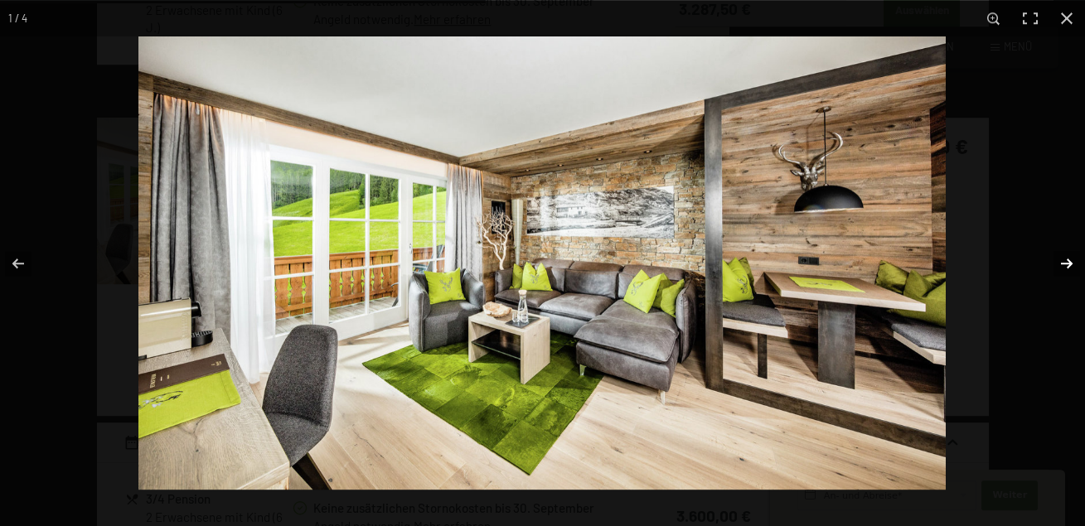
click at [1064, 265] on button "button" at bounding box center [1056, 263] width 58 height 83
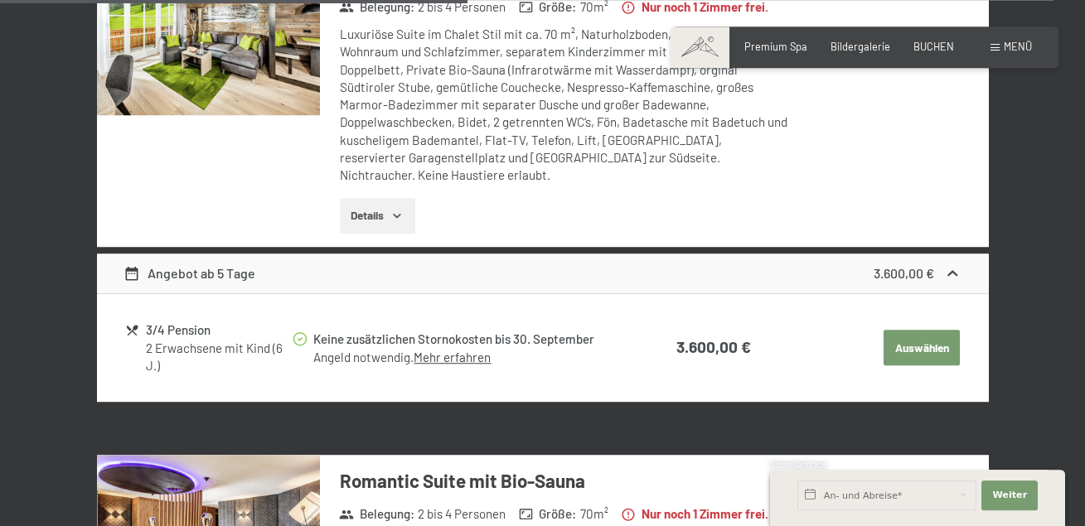
scroll to position [1416, 0]
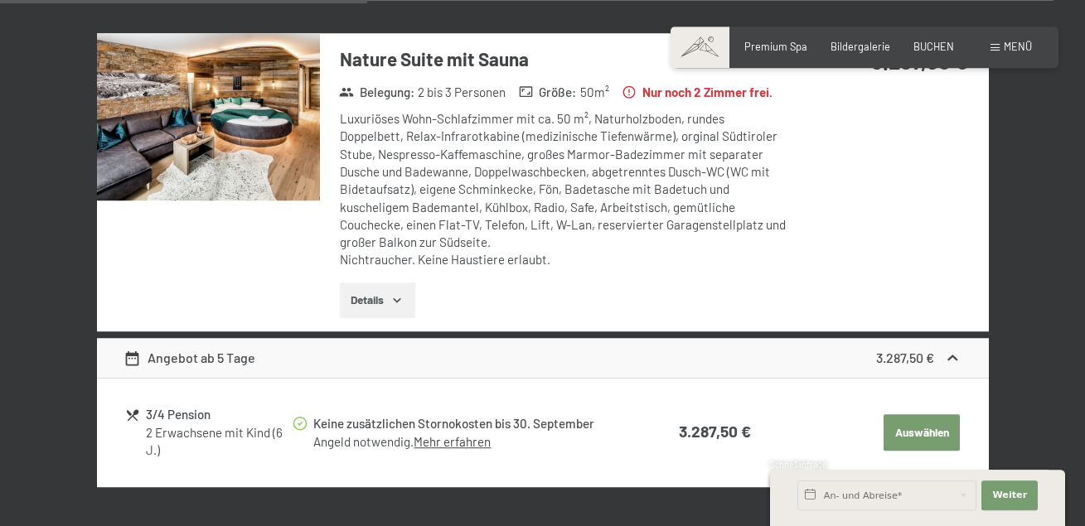
click at [1014, 44] on span "Menü" at bounding box center [1018, 46] width 28 height 13
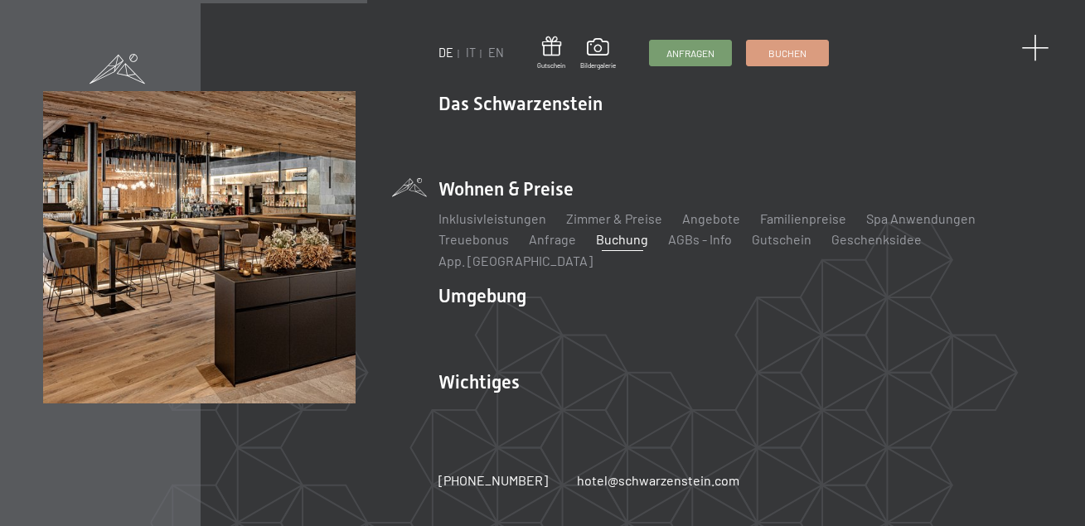
click at [1038, 44] on span at bounding box center [1034, 48] width 27 height 27
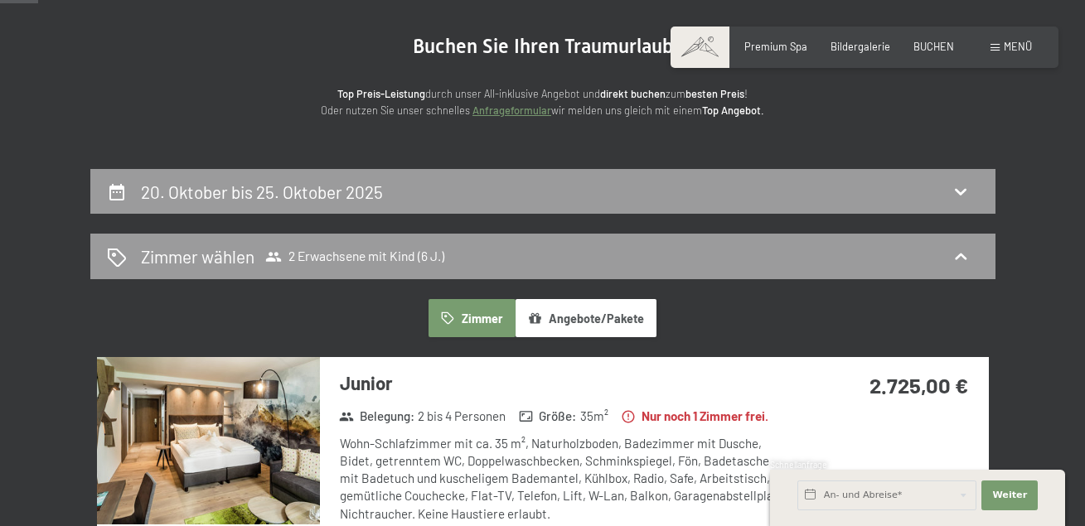
scroll to position [0, 0]
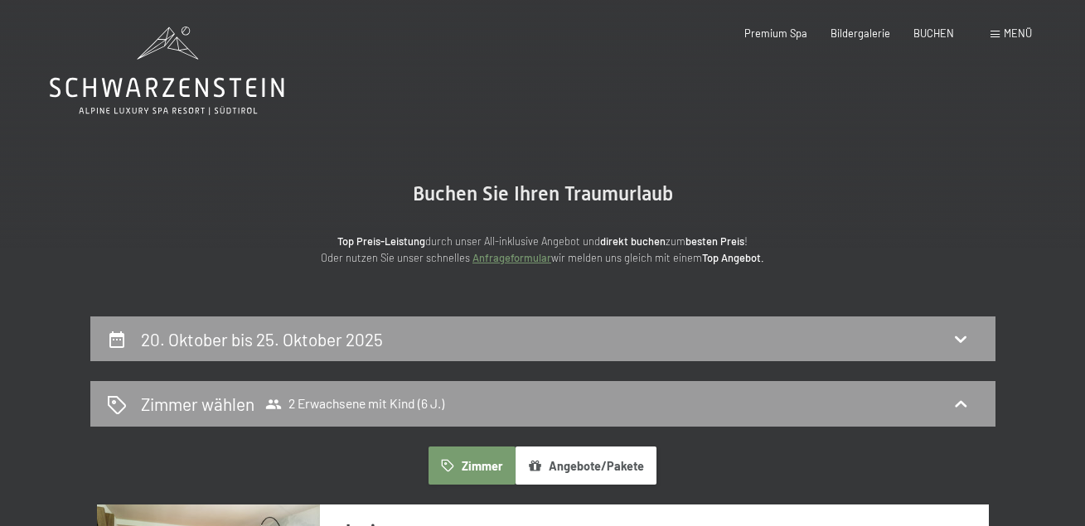
click at [1024, 34] on span "Menü" at bounding box center [1018, 33] width 28 height 13
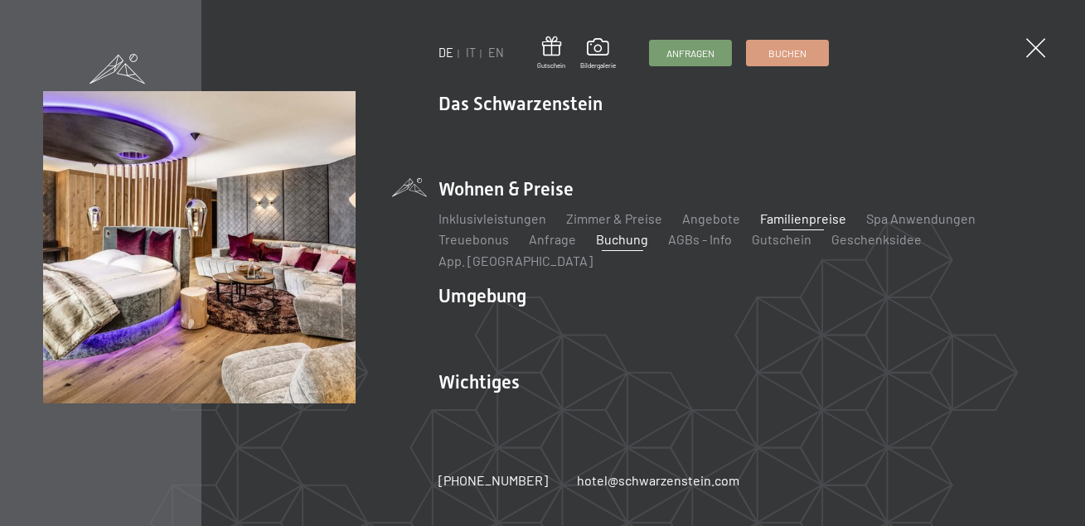
click at [796, 225] on link "Familienpreise" at bounding box center [803, 219] width 86 height 16
